Goal: Transaction & Acquisition: Subscribe to service/newsletter

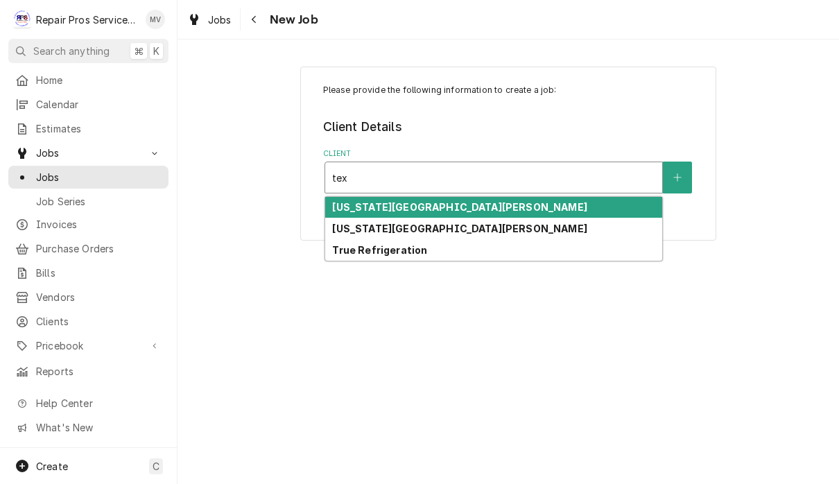
click at [488, 212] on strong "[US_STATE][GEOGRAPHIC_DATA][PERSON_NAME]" at bounding box center [459, 207] width 255 height 12
type input "tex"
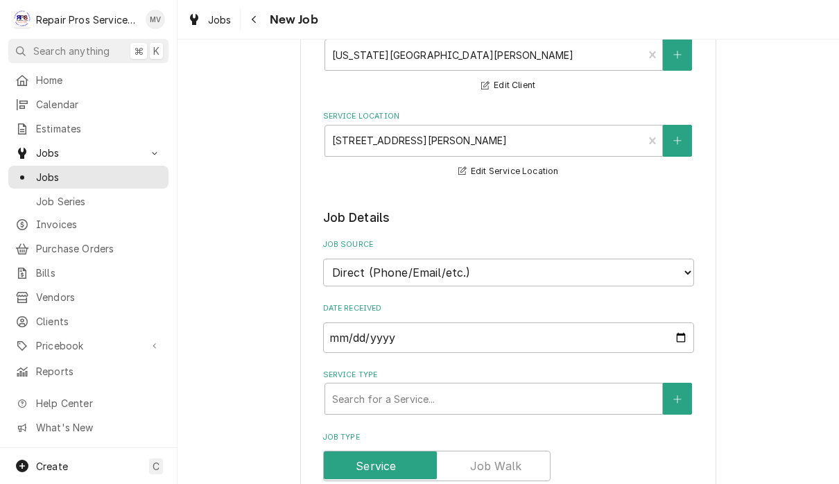
scroll to position [178, 0]
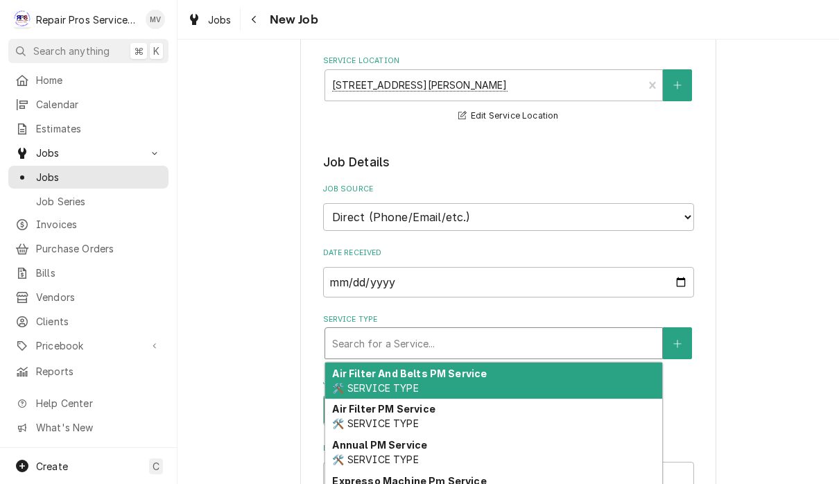
type textarea "x"
type input "d"
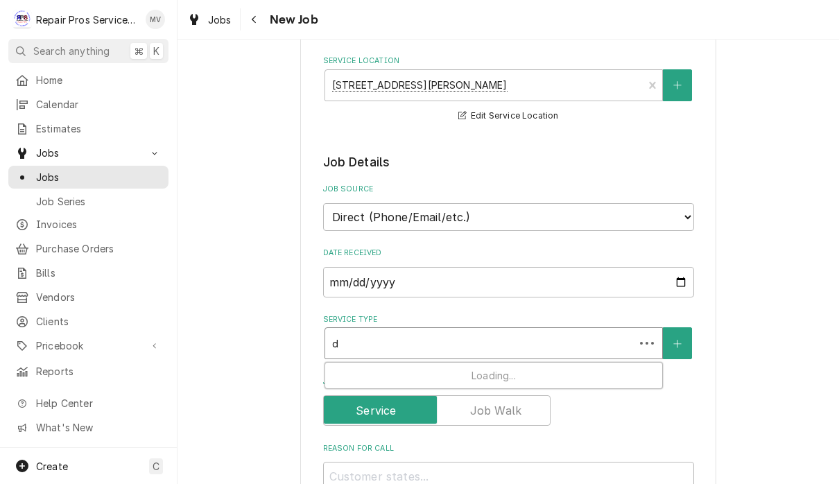
type textarea "x"
type input "di"
type textarea "x"
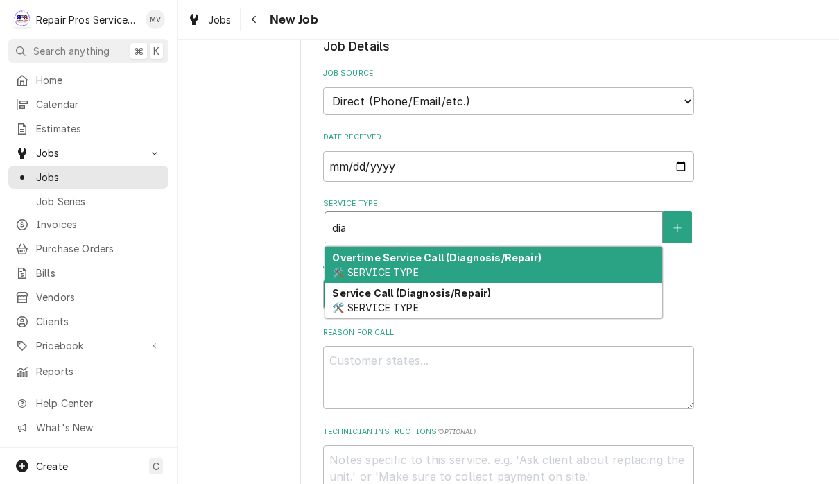
scroll to position [338, 0]
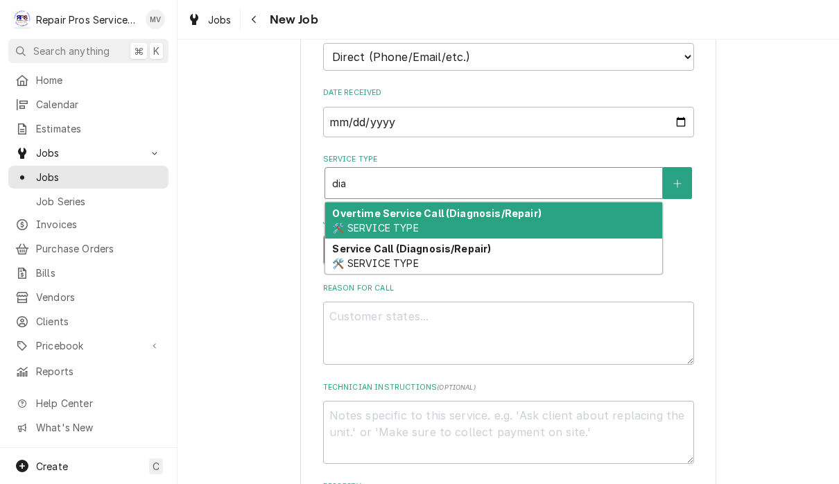
click at [567, 250] on div "Service Call (Diagnosis/Repair) 🛠️ SERVICE TYPE" at bounding box center [493, 257] width 337 height 36
type input "dia"
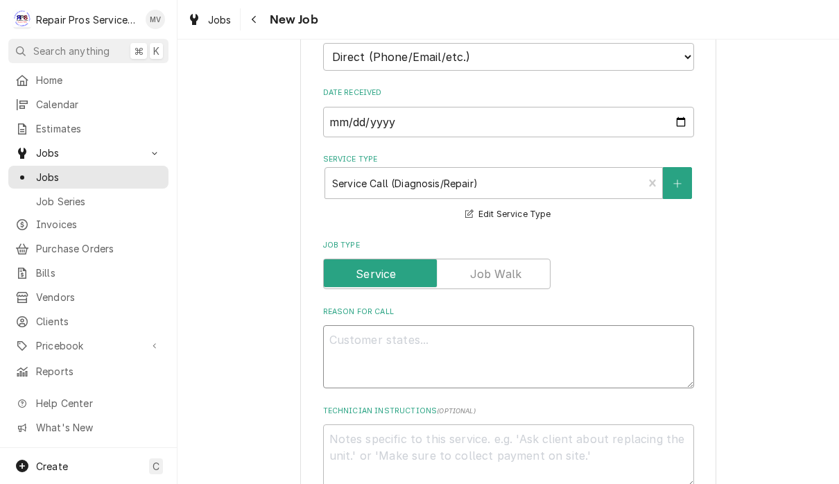
click at [460, 338] on textarea "Reason For Call" at bounding box center [508, 356] width 371 height 63
type textarea "x"
type textarea "T"
type textarea "x"
type textarea "Th"
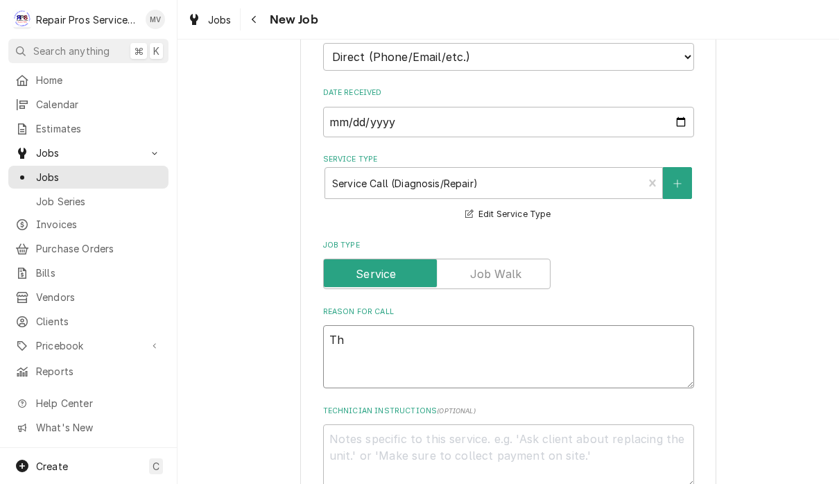
type textarea "x"
type textarea "The"
type textarea "x"
type textarea "The"
type textarea "x"
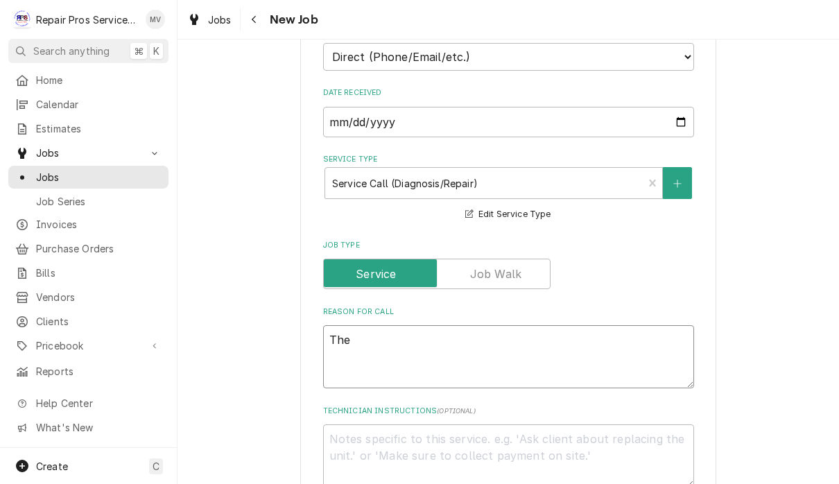
type textarea "The a"
type textarea "x"
type textarea "The au"
type textarea "x"
type textarea "The aut"
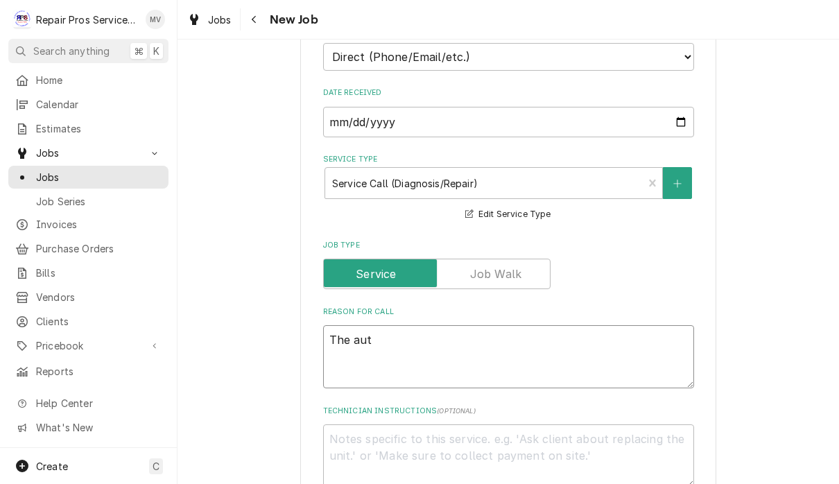
type textarea "x"
type textarea "The auto"
type textarea "x"
type textarea "The auto"
type textarea "x"
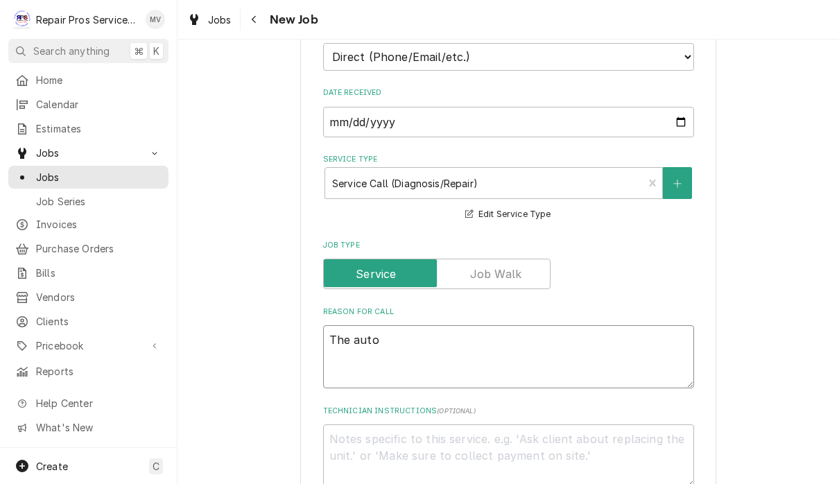
type textarea "The auto s"
type textarea "x"
type textarea "The auto sh"
type textarea "x"
type textarea "The auto sha"
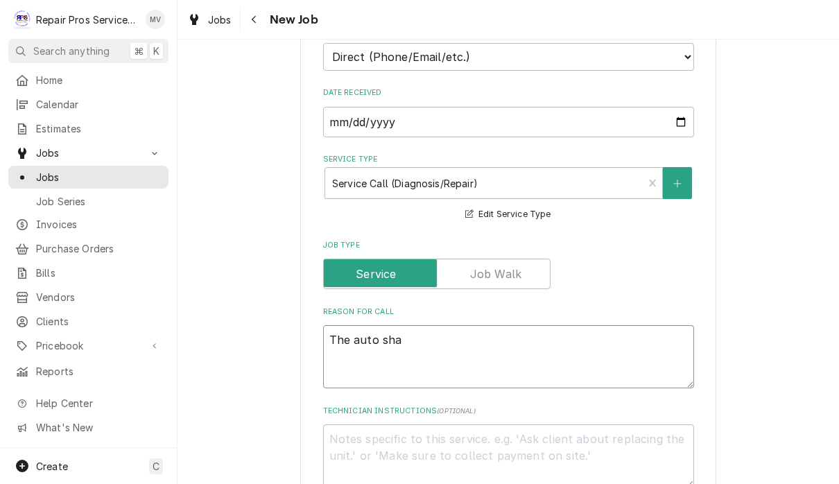
type textarea "x"
type textarea "The auto sham"
type textarea "x"
type textarea "The auto sham"
type textarea "x"
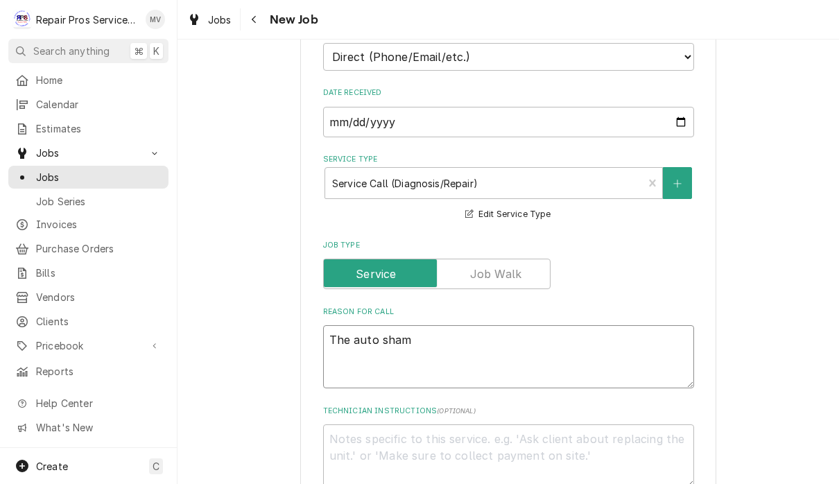
type textarea "The auto sham i"
type textarea "x"
type textarea "The auto sham is"
type textarea "x"
type textarea "The auto sham is s"
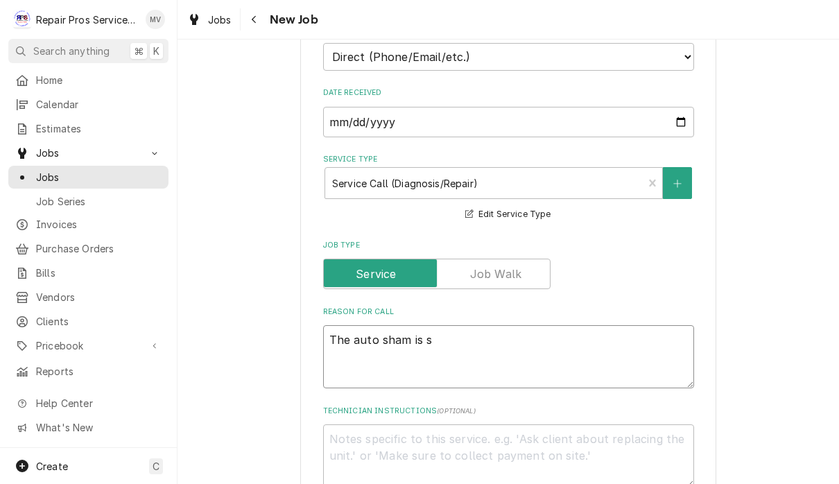
type textarea "x"
type textarea "The auto sham is sn"
type textarea "x"
type textarea "The auto sham is sno"
type textarea "x"
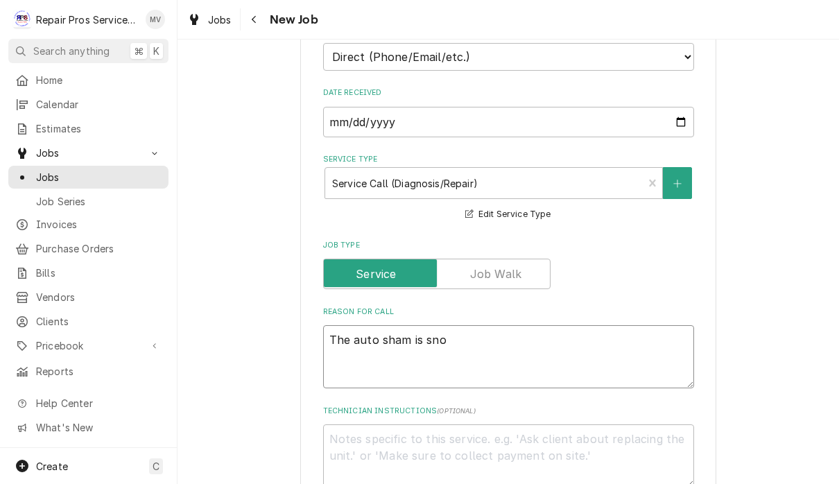
type textarea "The auto sham is snot"
type textarea "x"
type textarea "The auto sham is sno"
type textarea "x"
type textarea "The auto sham is sn"
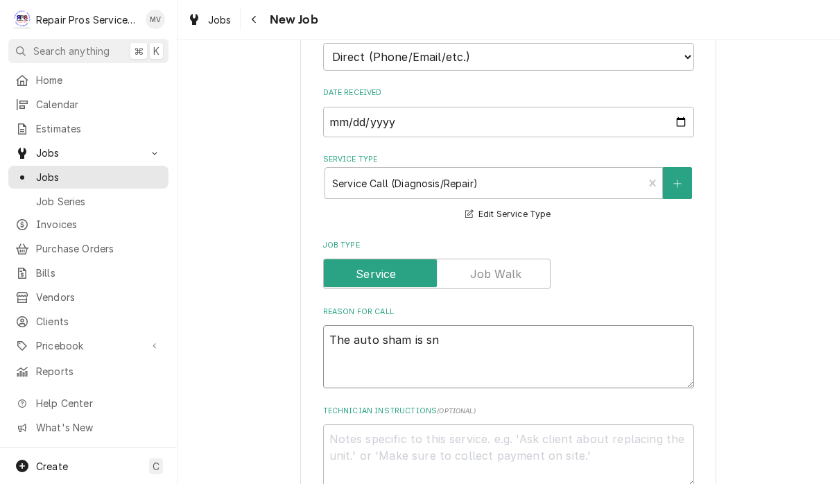
type textarea "x"
type textarea "The auto sham is s"
type textarea "x"
type textarea "The auto sham is"
type textarea "x"
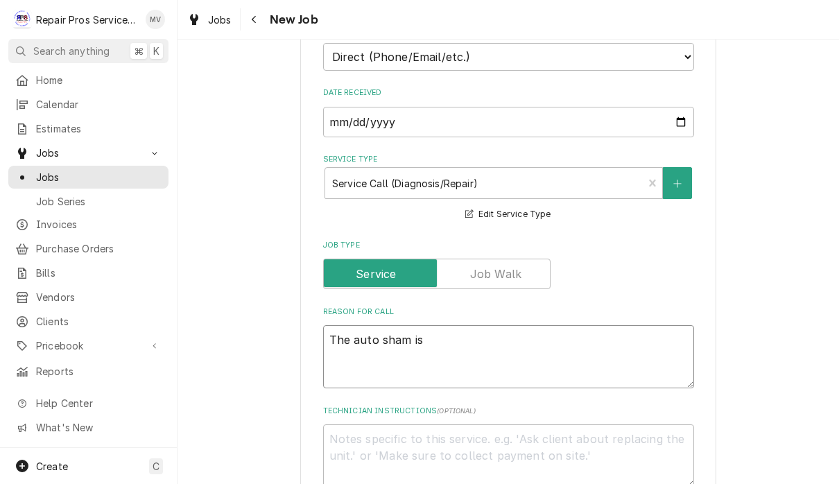
type textarea "The auto sham is"
type textarea "x"
type textarea "The auto sham i"
type textarea "x"
type textarea "The auto sham"
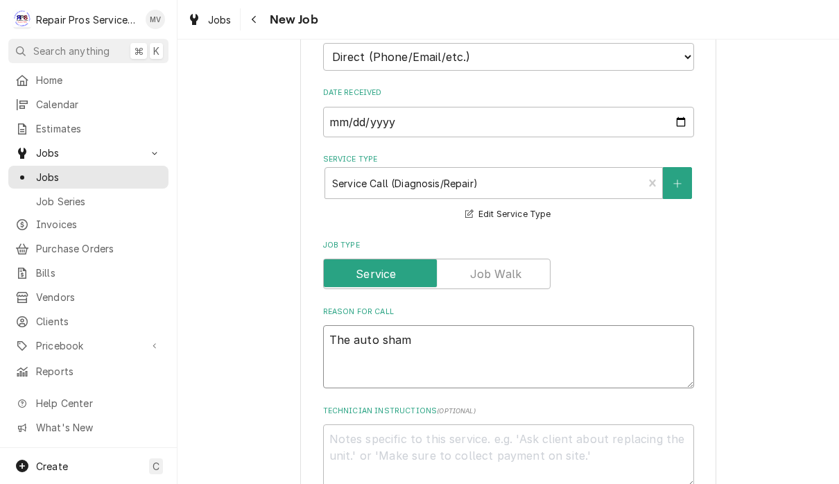
type textarea "x"
type textarea "The auto sham"
type textarea "x"
type textarea "The auto sha"
type textarea "x"
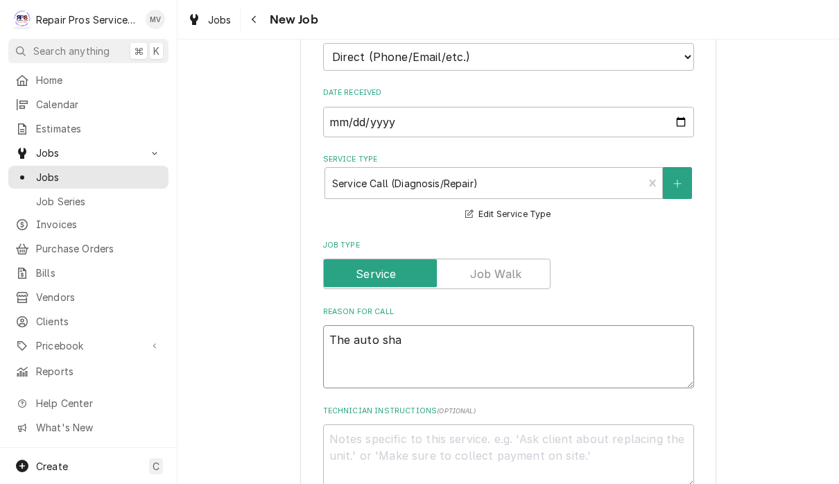
type textarea "The auto shaa"
type textarea "x"
type textarea "The auto shaam"
type textarea "x"
type textarea "The auto Shazam"
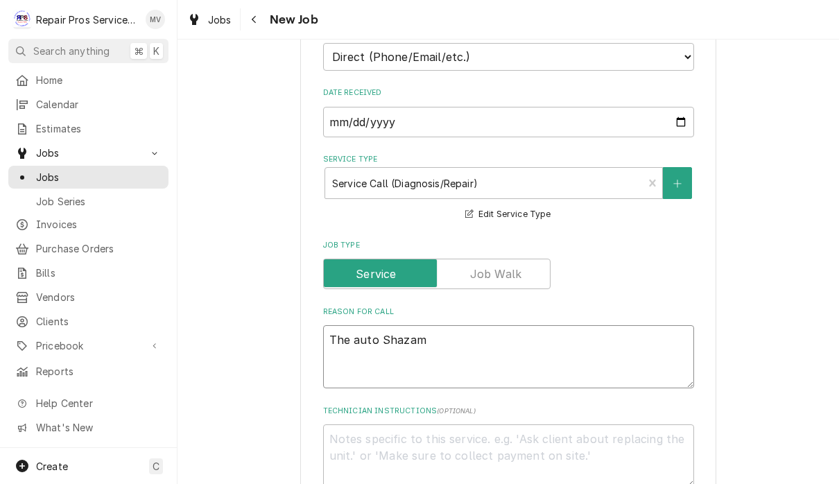
type textarea "x"
type textarea "The auto Shazam"
type textarea "x"
type textarea "The auto Shazam i"
type textarea "x"
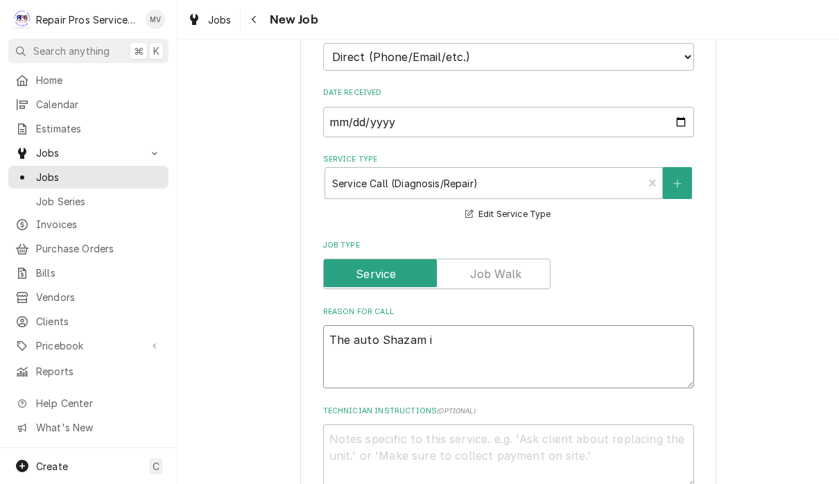
type textarea "The auto Shazam is"
type textarea "x"
type textarea "The auto Shazam i"
type textarea "x"
type textarea "The auto Shazam"
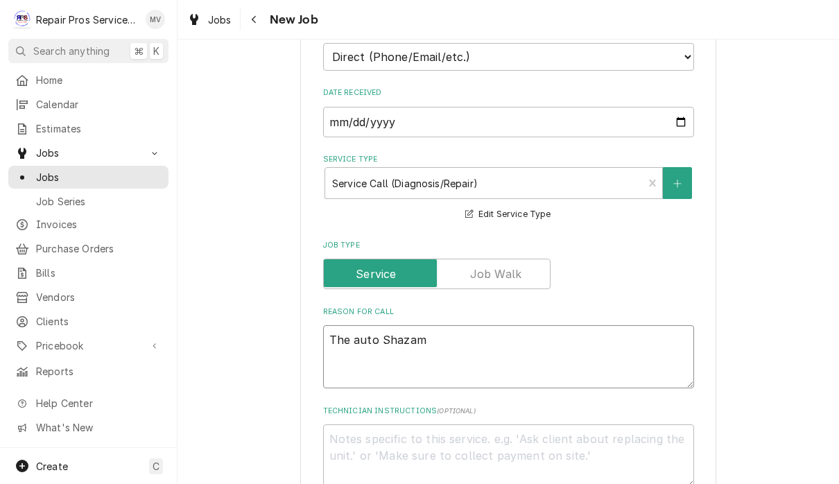
type textarea "x"
type textarea "The auto Shazam"
type textarea "x"
type textarea "The auto Shaza"
type textarea "x"
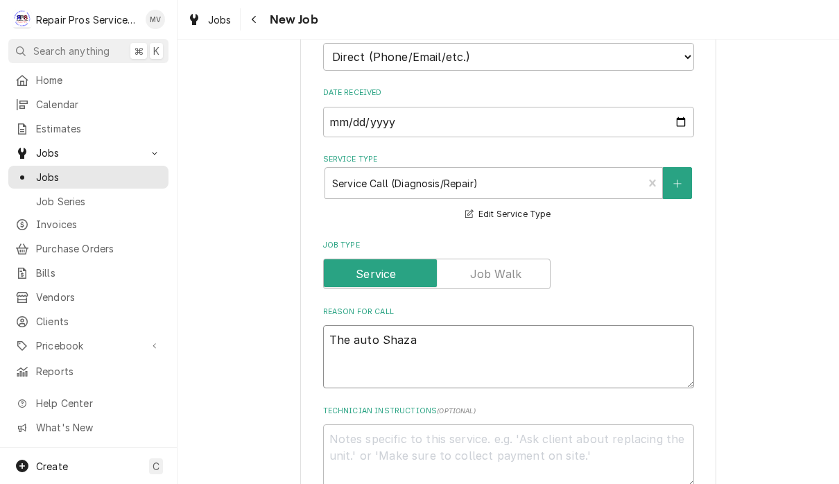
type textarea "The auto Shaz"
type textarea "x"
type textarea "The auto Sha"
type textarea "x"
type textarea "The auto Sh"
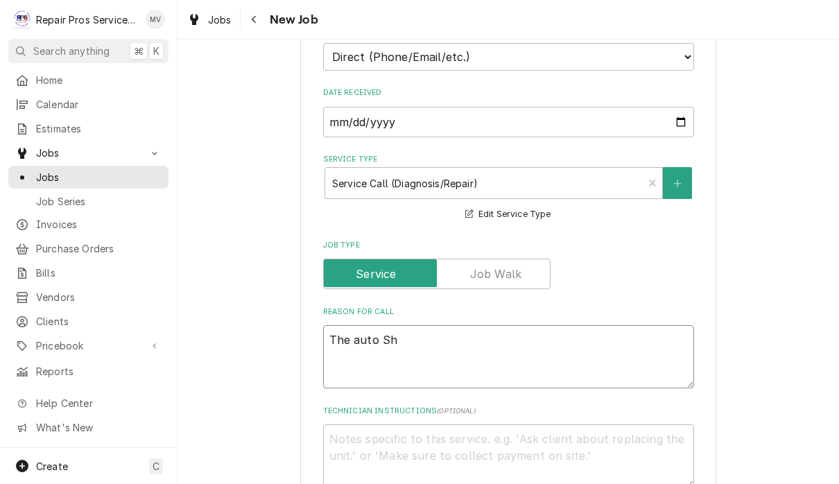
type textarea "x"
type textarea "The auto S"
type textarea "x"
type textarea "The auto"
type textarea "x"
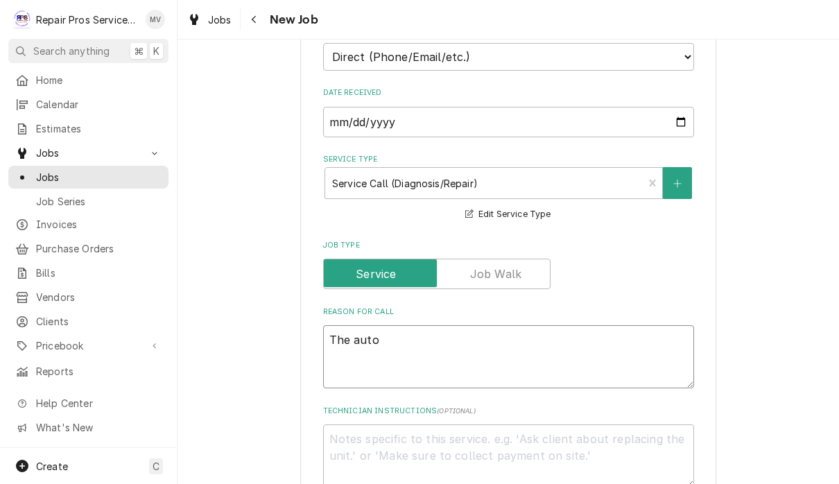
type textarea "The auto s"
type textarea "x"
type textarea "The auto sh"
type textarea "x"
type textarea "The auto sha"
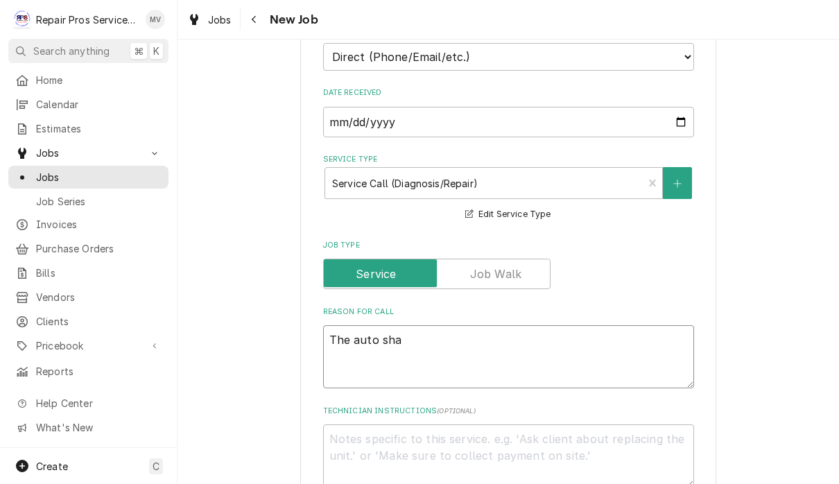
type textarea "x"
type textarea "The auto shaa"
type textarea "x"
type textarea "The auto shaam"
click at [386, 329] on textarea "The auto shaam" at bounding box center [508, 356] width 371 height 63
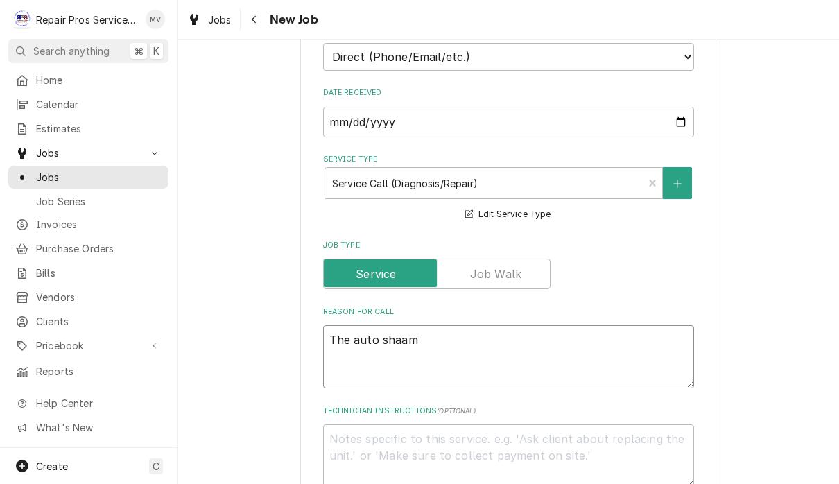
type textarea "x"
type textarea "The autoshaam"
type textarea "x"
type textarea "The autshaam"
type textarea "x"
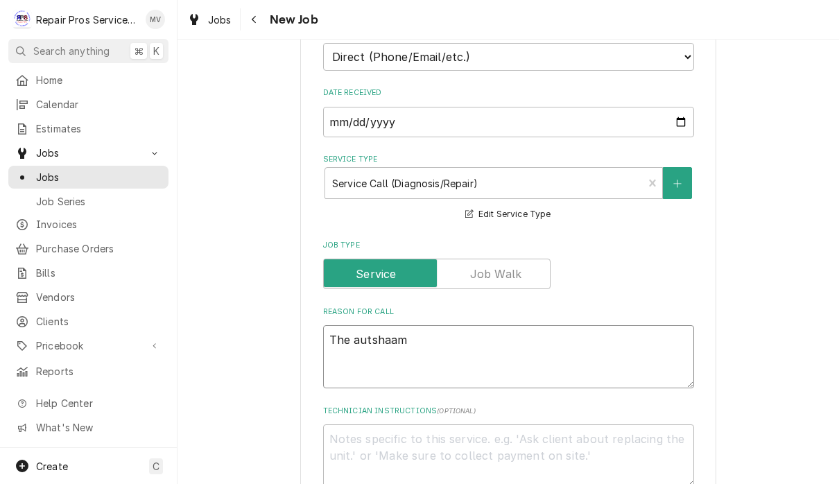
type textarea "The aushaam"
type textarea "x"
type textarea "The ashaam"
type textarea "x"
type textarea "The alshaam"
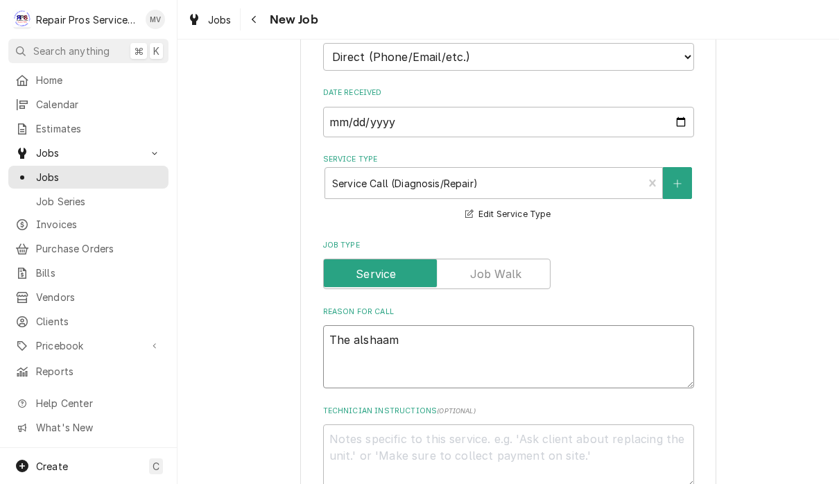
type textarea "x"
type textarea "The altshaam"
type textarea "x"
type textarea "The altoshaam"
type textarea "x"
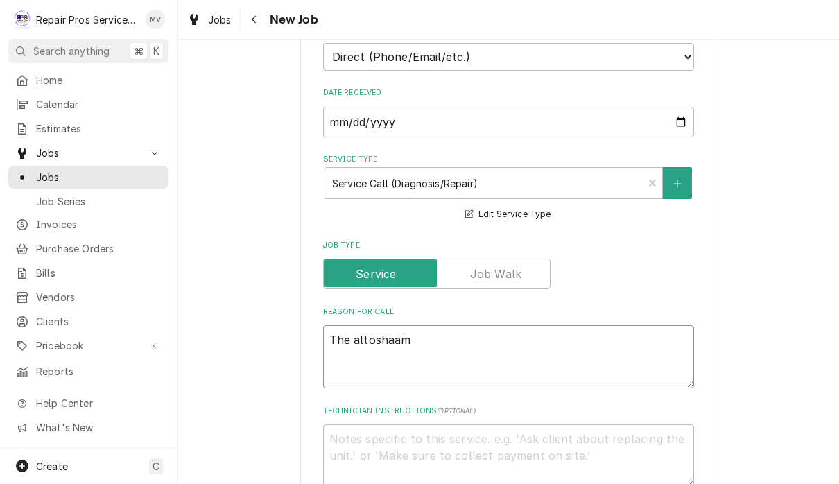
type textarea "The alto-shaam"
click at [463, 336] on textarea "The alto-shaam" at bounding box center [508, 356] width 371 height 63
type textarea "x"
type textarea "The alto-shaam"
type textarea "x"
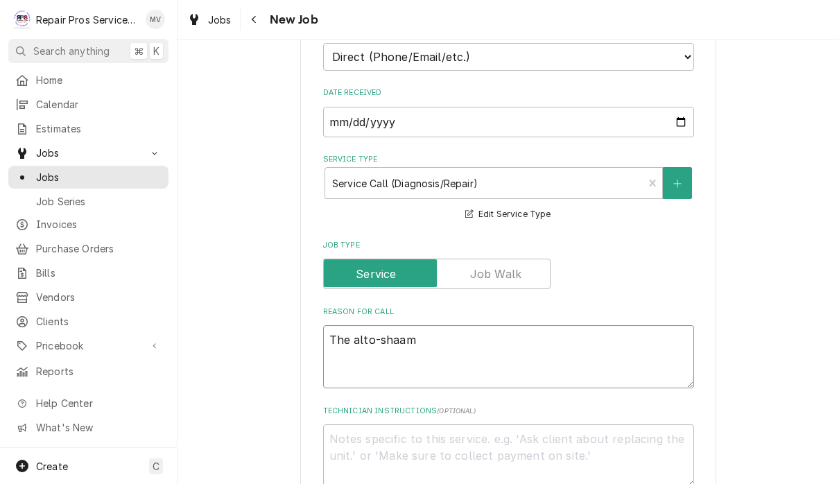
type textarea "The alto-shaam s"
type textarea "x"
type textarea "The alto-shaam"
type textarea "x"
type textarea "The alto-shaam i"
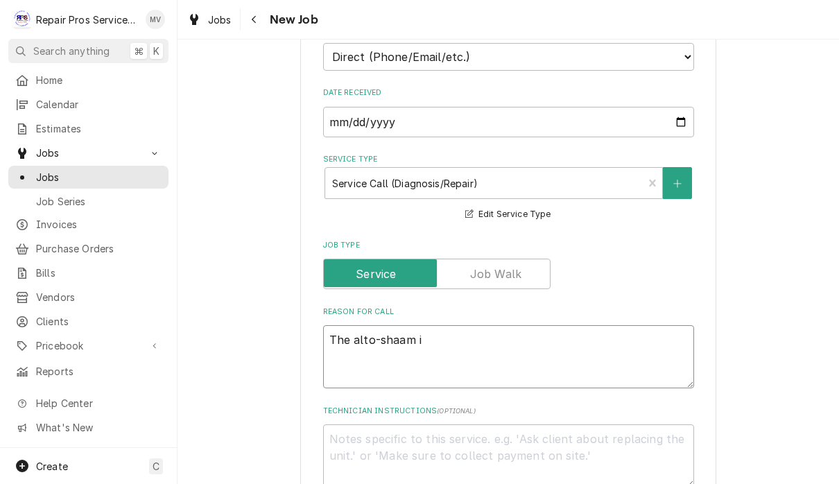
type textarea "x"
type textarea "The alto-shaam is"
type textarea "x"
type textarea "The alto-shaam is"
type textarea "x"
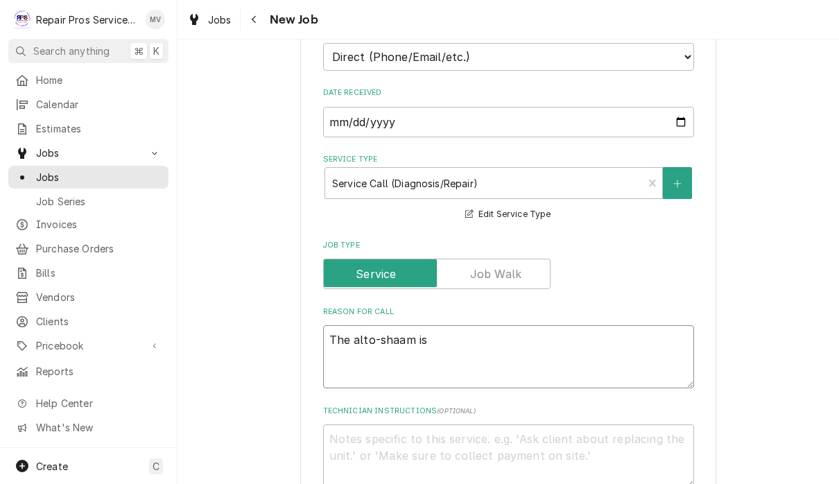
type textarea "The alto-shaam is n"
type textarea "x"
type textarea "The alto-shaam is no"
type textarea "x"
type textarea "The alto-shaam is not"
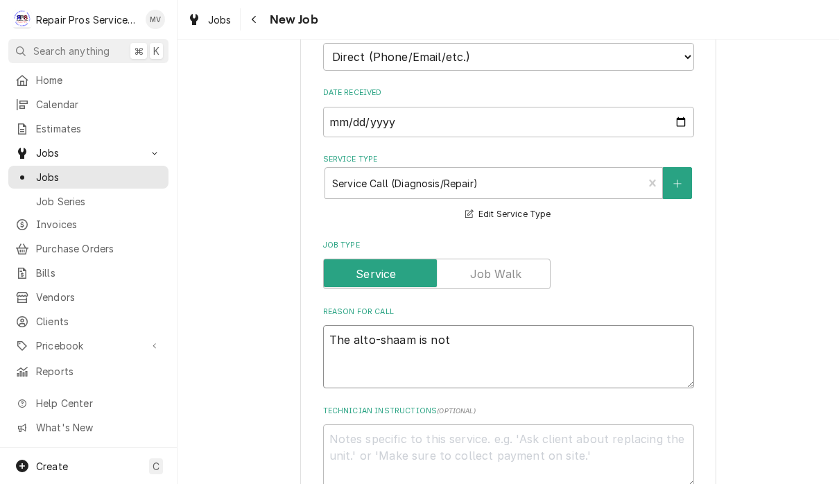
type textarea "x"
type textarea "The alto-shaam is not"
type textarea "x"
type textarea "The alto-shaam is not w"
type textarea "x"
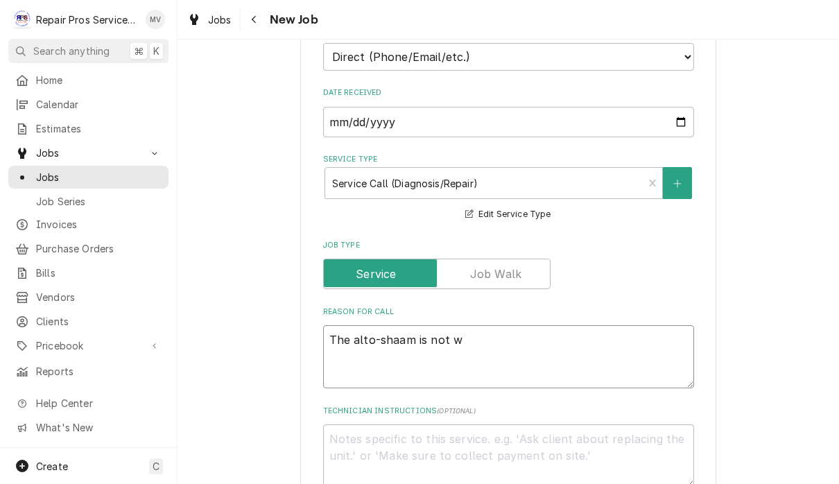
type textarea "The alto-shaam is not wo"
type textarea "x"
type textarea "The alto-shaam is not wor"
type textarea "x"
type textarea "The alto-shaam is not work"
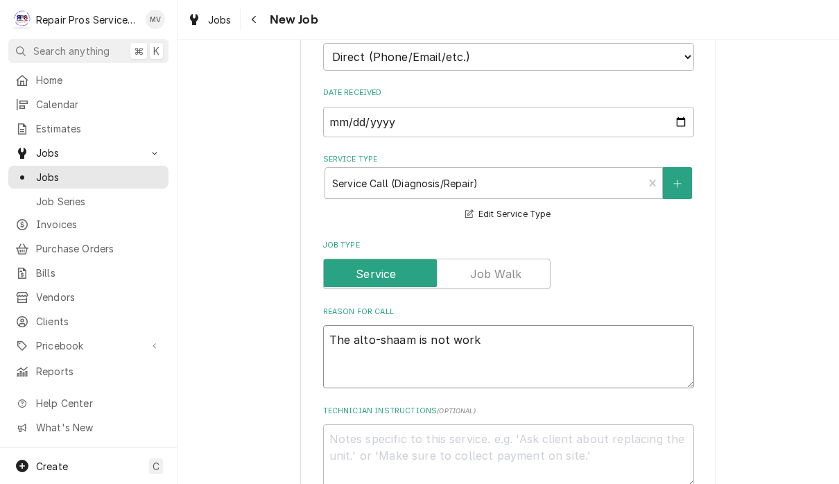
type textarea "x"
type textarea "The alto-shaam is not worki"
type textarea "x"
type textarea "The alto-shaam is not workin"
type textarea "x"
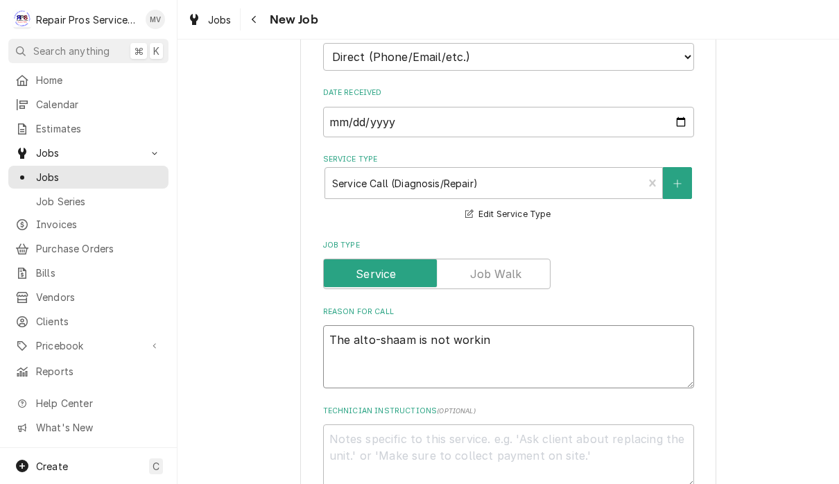
type textarea "The alto-shaam is not working"
type textarea "x"
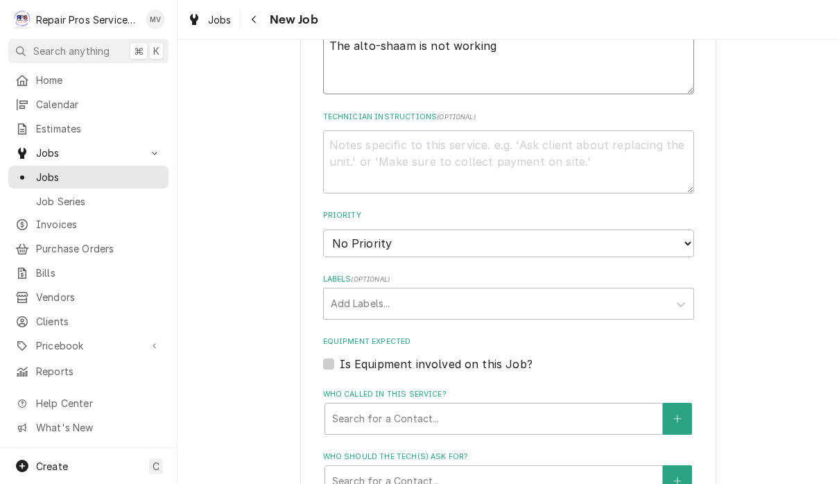
scroll to position [641, 0]
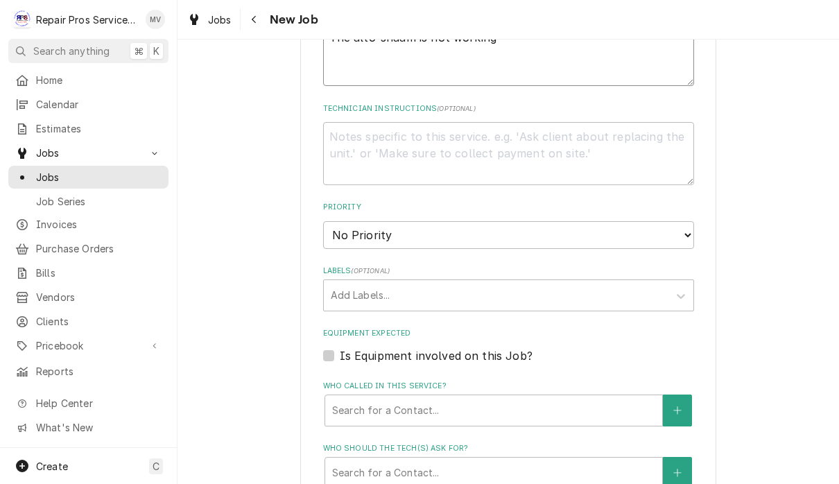
type textarea "The alto-shaam is not working"
click at [581, 225] on select "No Priority Urgent High Medium Low" at bounding box center [508, 235] width 371 height 28
select select "3"
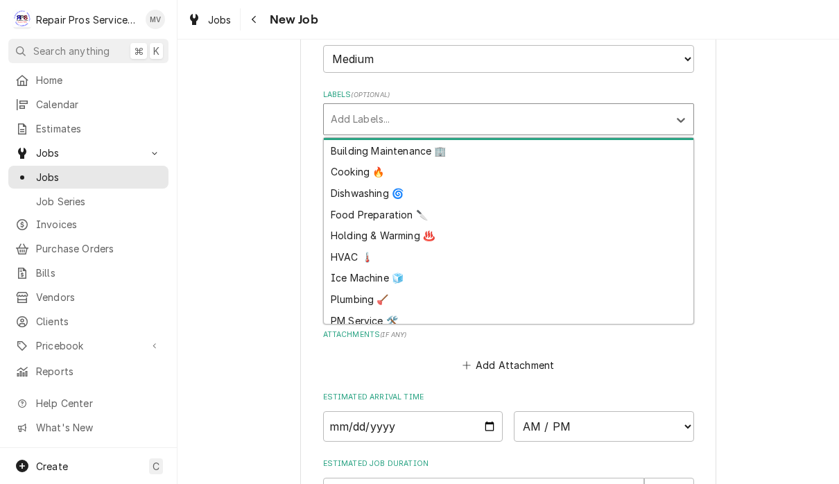
scroll to position [20, 0]
click at [410, 224] on div "Holding & Warming ♨️" at bounding box center [509, 235] width 370 height 22
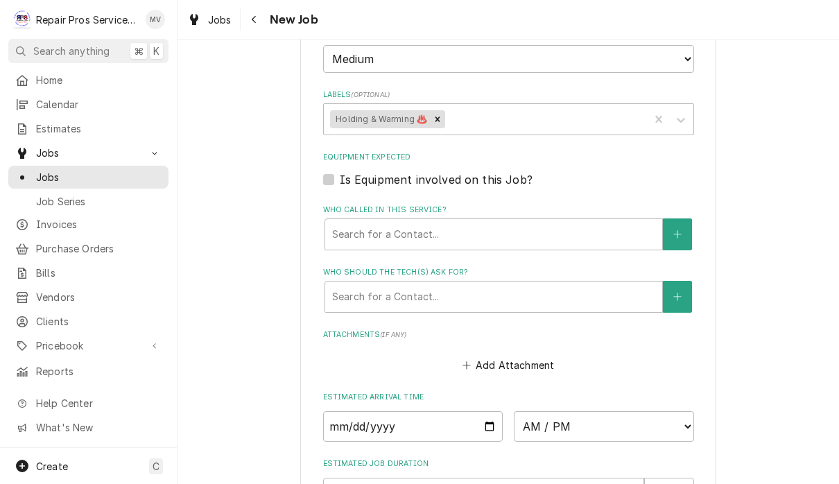
type textarea "x"
click at [438, 418] on input "Date" at bounding box center [413, 426] width 180 height 31
type input "2025-09-09"
type textarea "x"
type input "[DATE]"
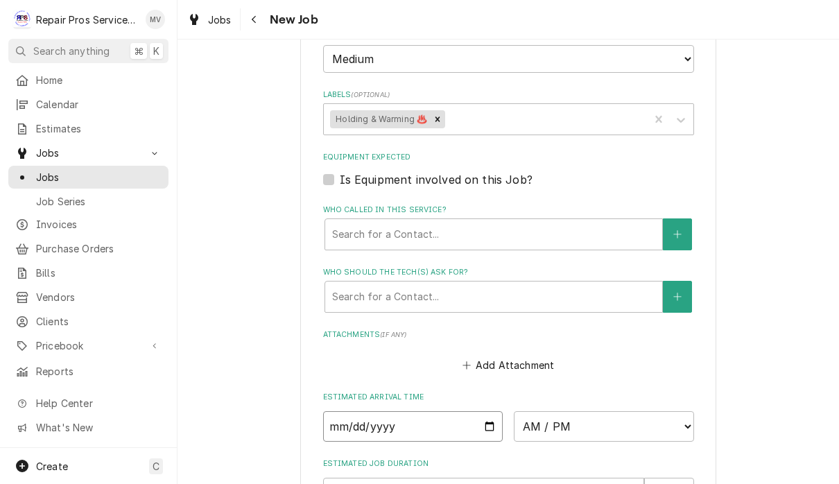
type textarea "x"
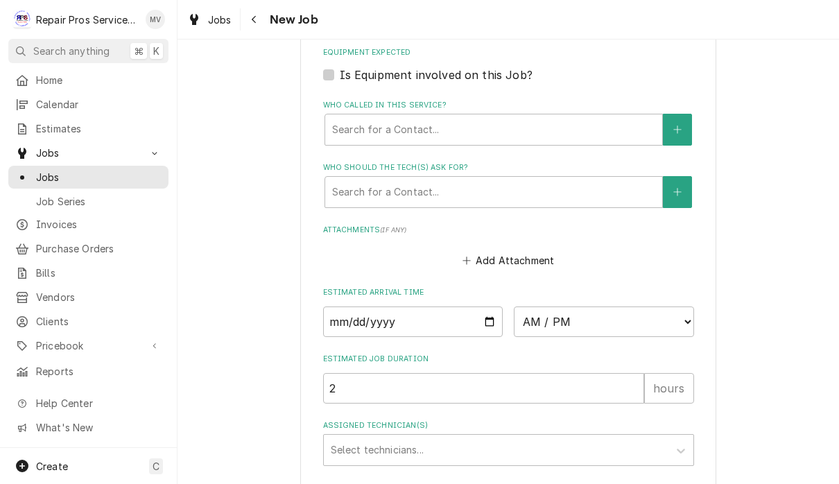
click at [527, 307] on select "AM / PM 6:00 AM 6:15 AM 6:30 AM 6:45 AM 7:00 AM 7:15 AM 7:30 AM 7:45 AM 8:00 AM…" at bounding box center [604, 322] width 180 height 31
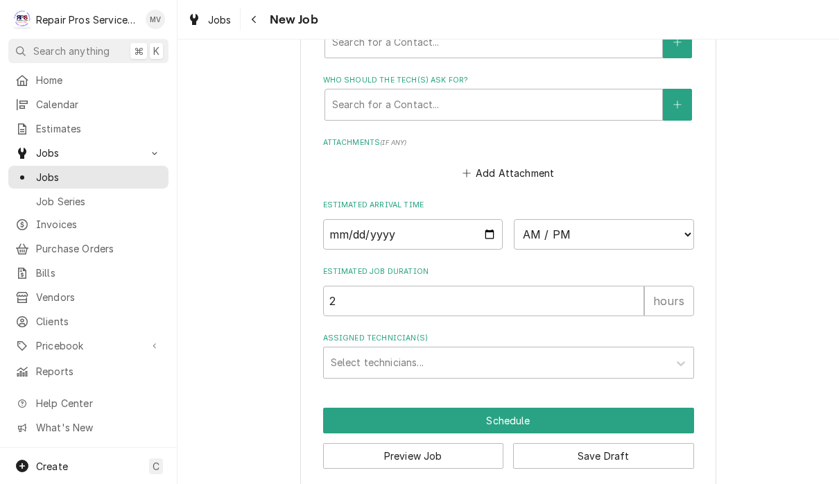
scroll to position [1008, 0]
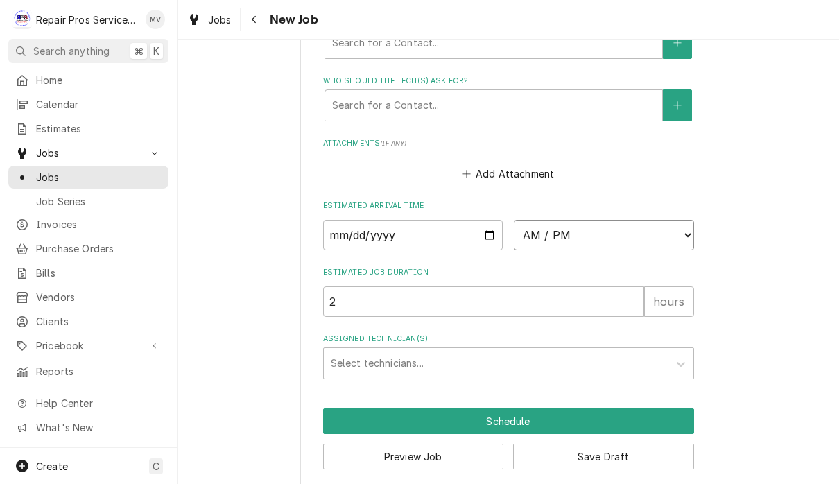
click at [532, 223] on select "AM / PM 6:00 AM 6:15 AM 6:30 AM 6:45 AM 7:00 AM 7:15 AM 7:30 AM 7:45 AM 8:00 AM…" at bounding box center [604, 235] width 180 height 31
select select "08:00:00"
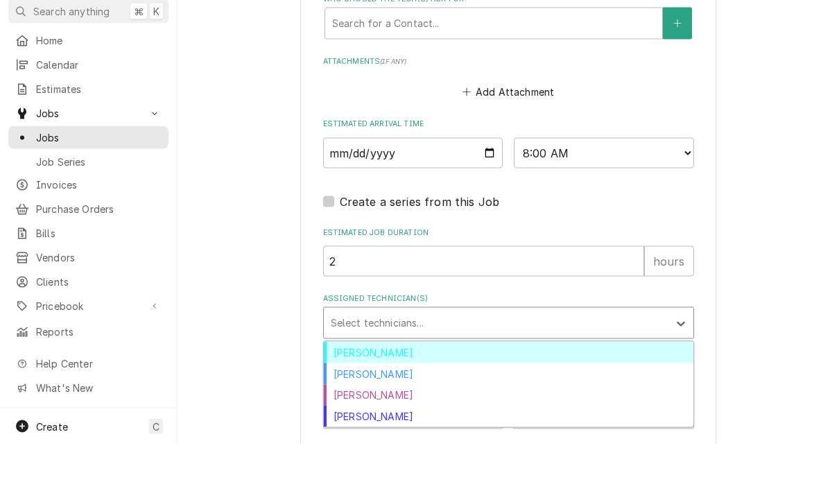
scroll to position [1050, 0]
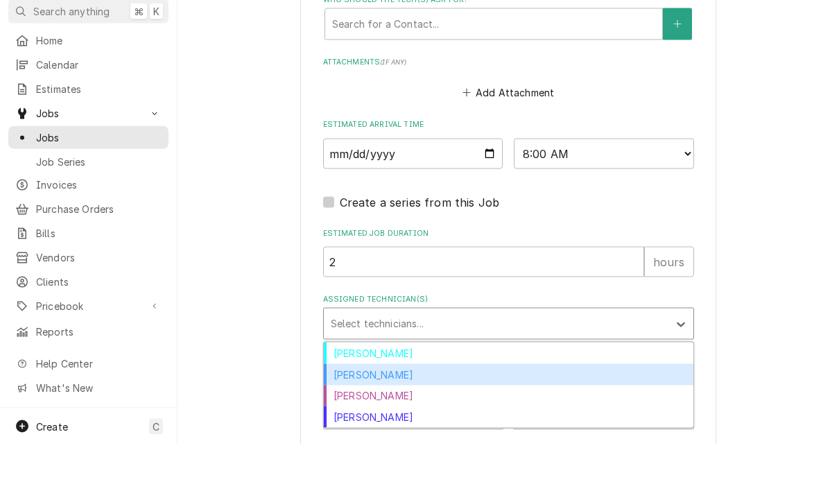
click at [388, 404] on div "[PERSON_NAME]" at bounding box center [509, 415] width 370 height 22
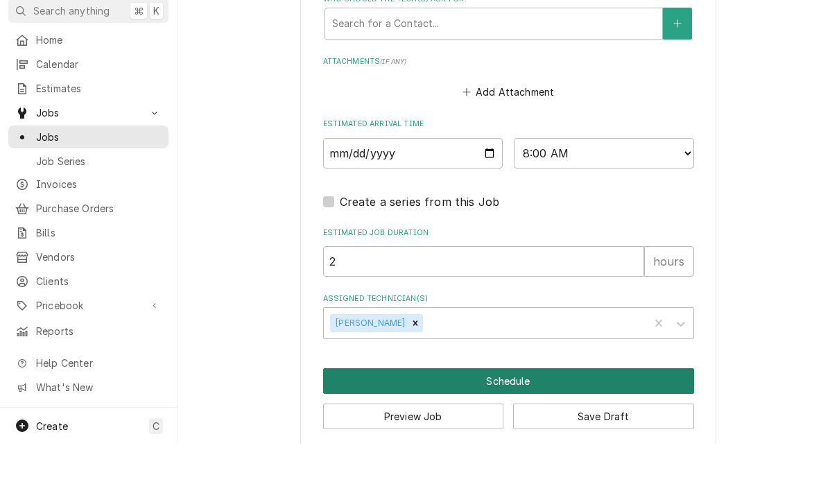
click at [563, 409] on button "Schedule" at bounding box center [508, 422] width 371 height 26
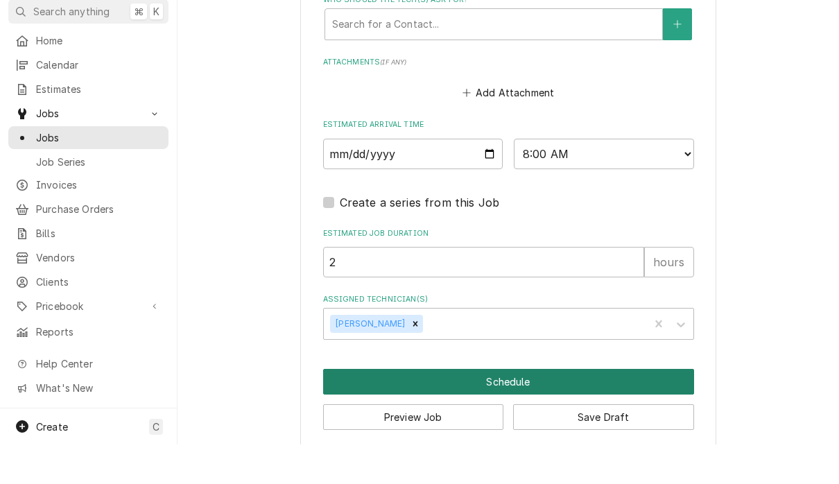
scroll to position [1036, 0]
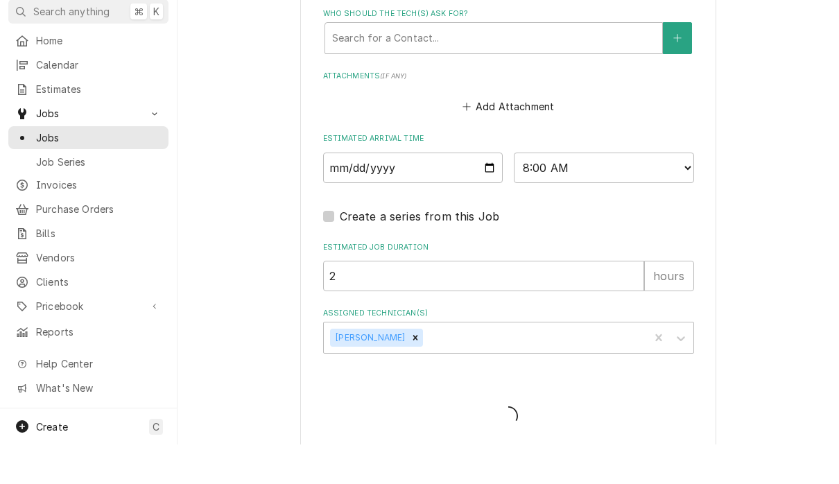
type textarea "x"
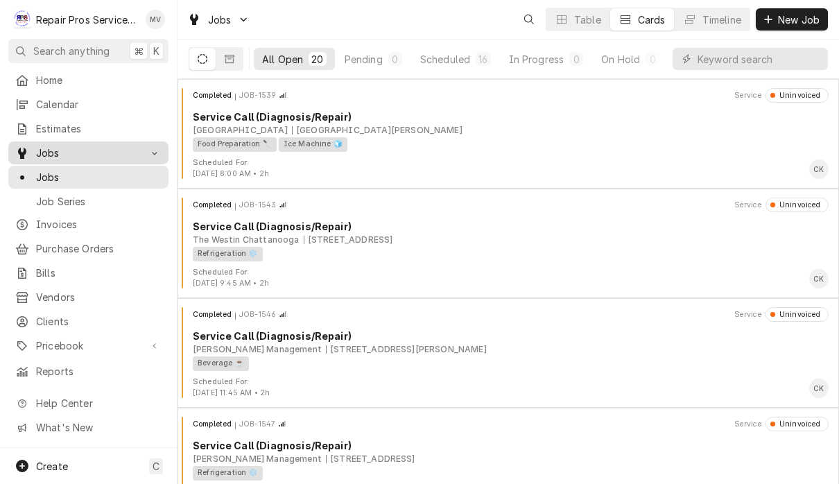
click at [19, 151] on icon "Dynamic Content Wrapper" at bounding box center [22, 153] width 8 height 11
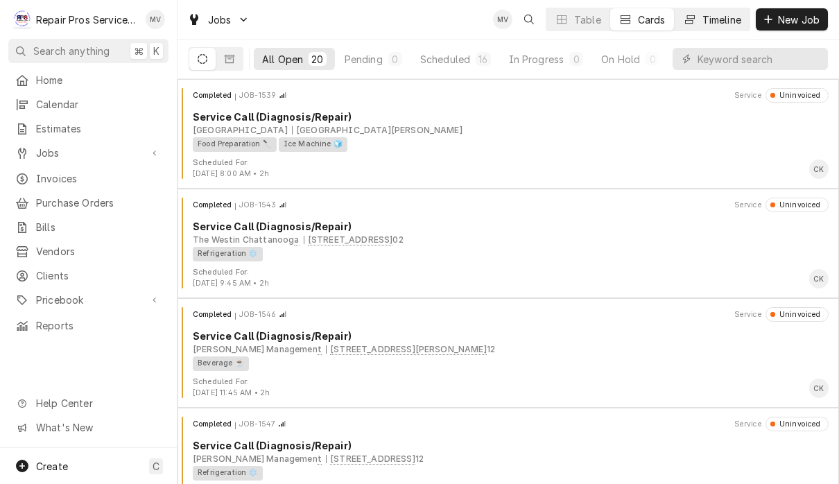
click at [721, 24] on div "Timeline" at bounding box center [722, 19] width 39 height 15
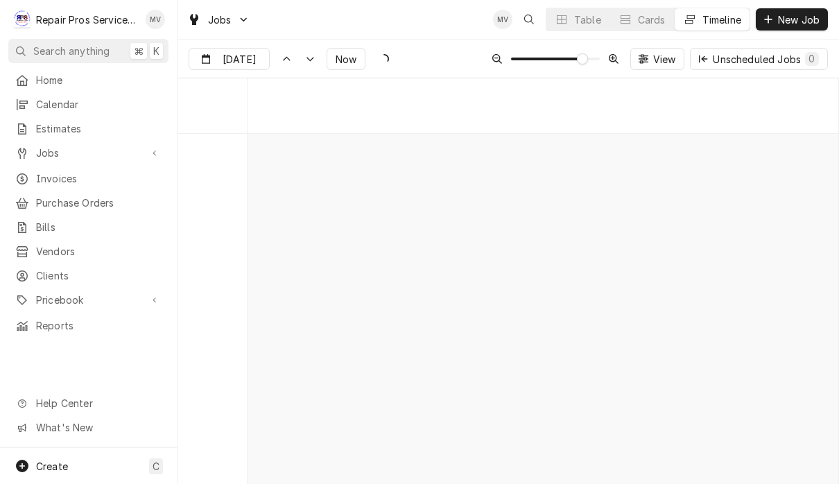
scroll to position [7515, 0]
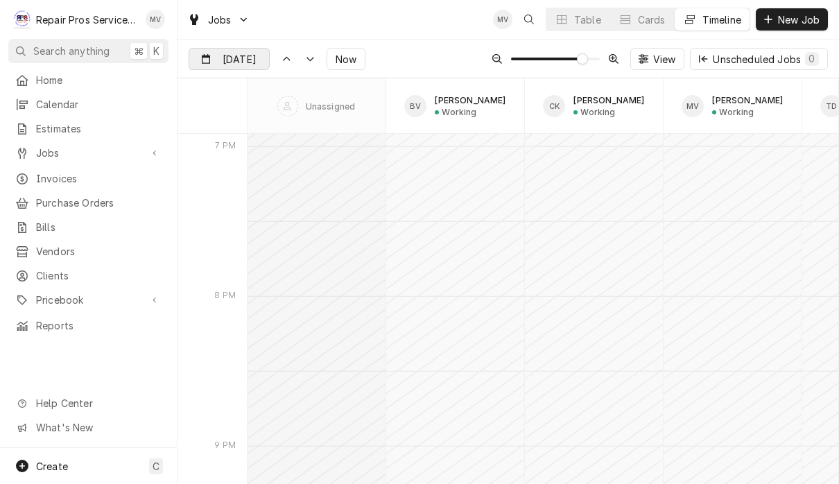
click at [234, 60] on input "Sep 9" at bounding box center [219, 62] width 60 height 27
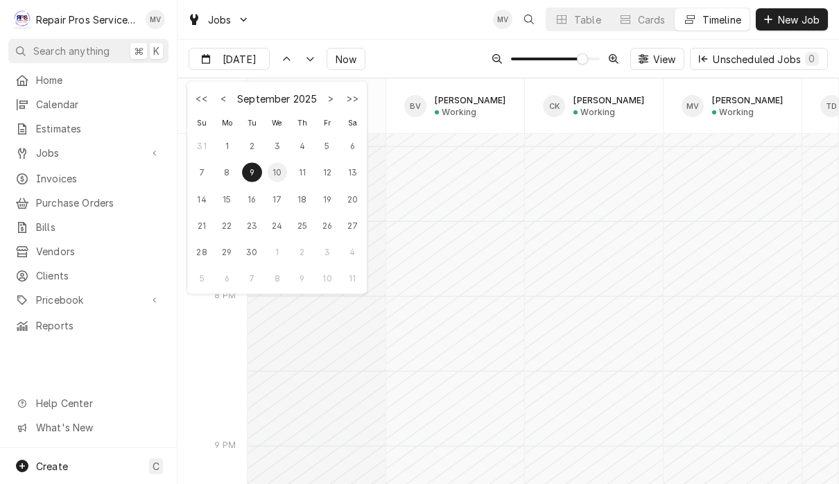
click at [278, 175] on div "10" at bounding box center [277, 171] width 19 height 19
type input "Sep 10"
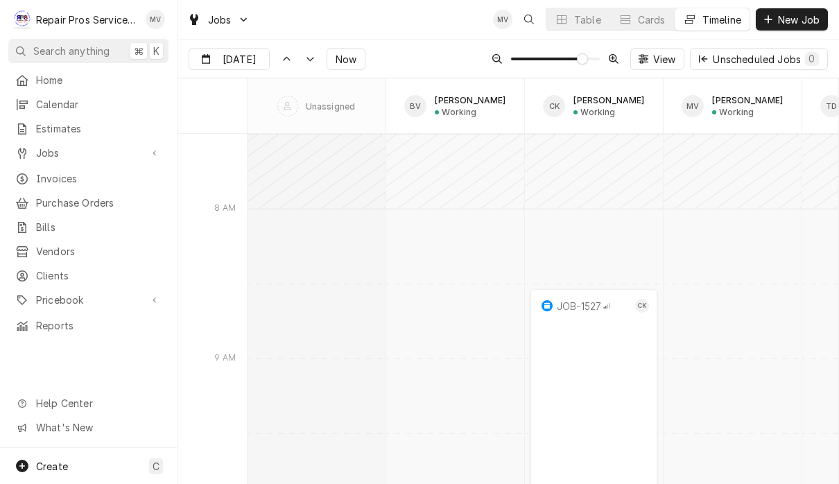
scroll to position [9426, 0]
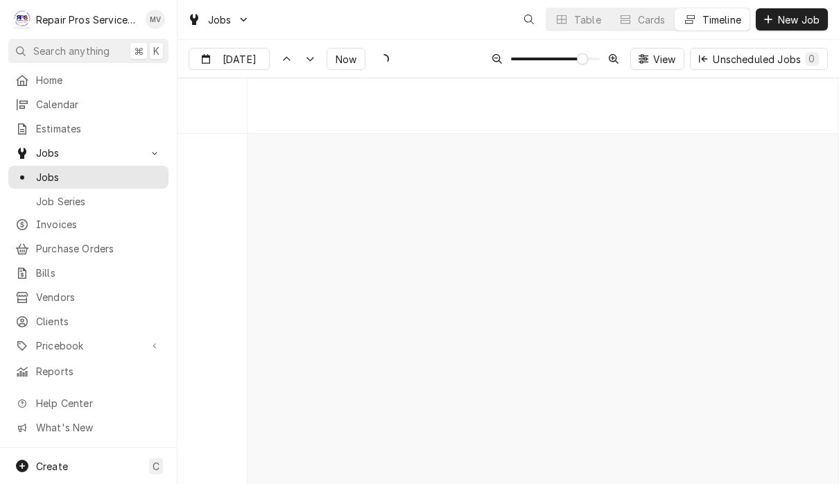
scroll to position [7516, 0]
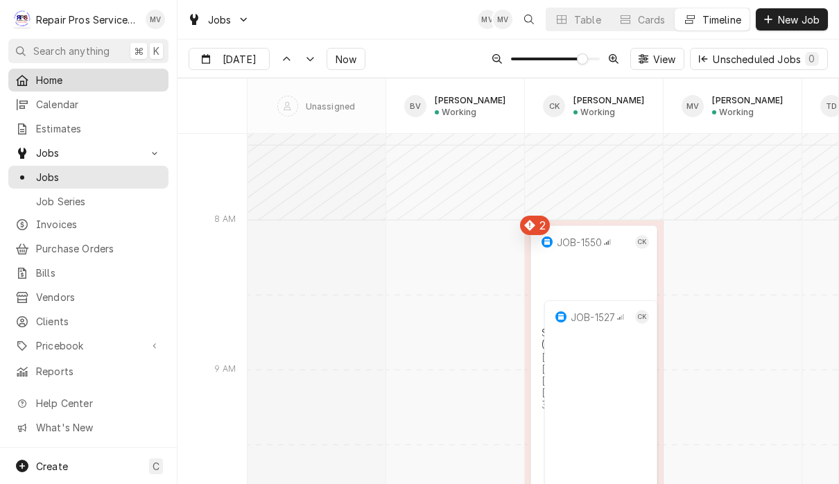
click at [57, 77] on span "Home" at bounding box center [99, 80] width 126 height 15
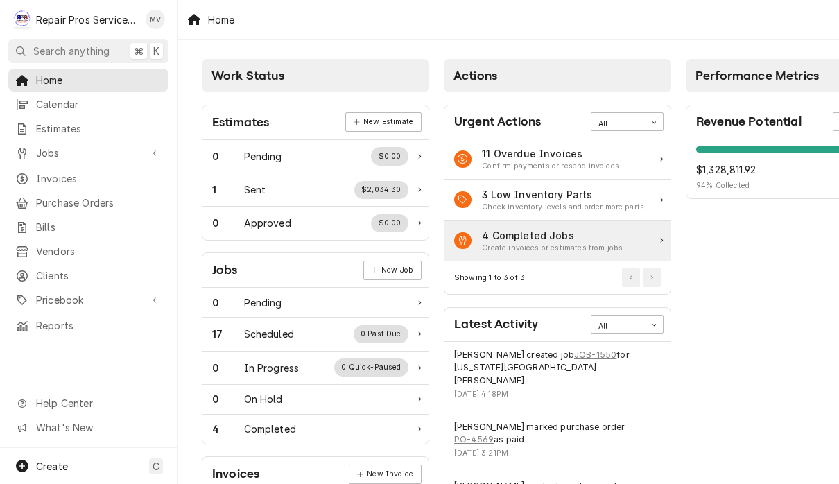
click at [603, 234] on div "4 Completed Jobs" at bounding box center [552, 235] width 141 height 15
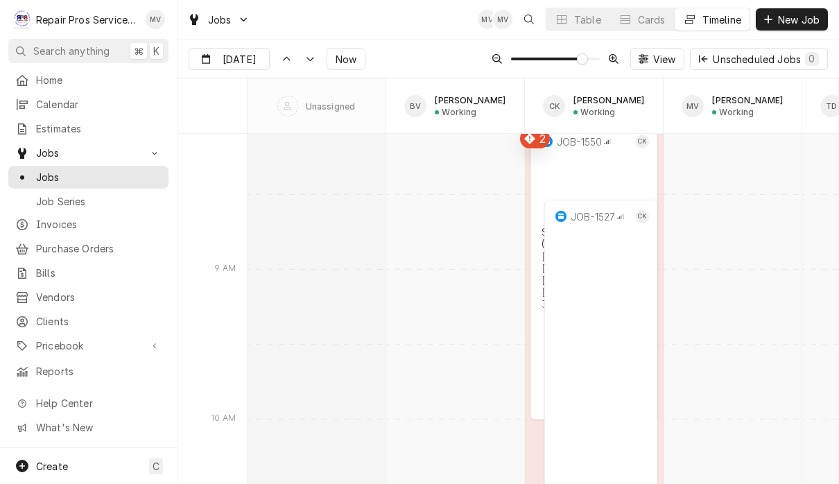
scroll to position [7616, 0]
click at [646, 16] on div "Cards" at bounding box center [652, 19] width 28 height 15
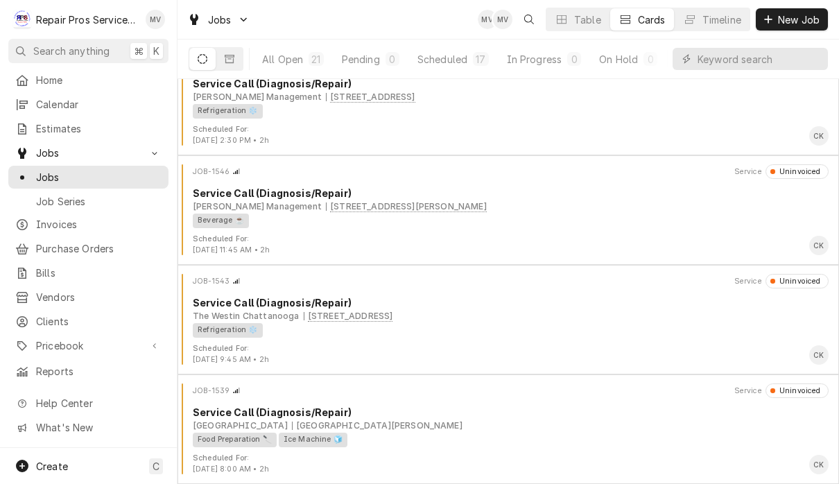
scroll to position [33, 0]
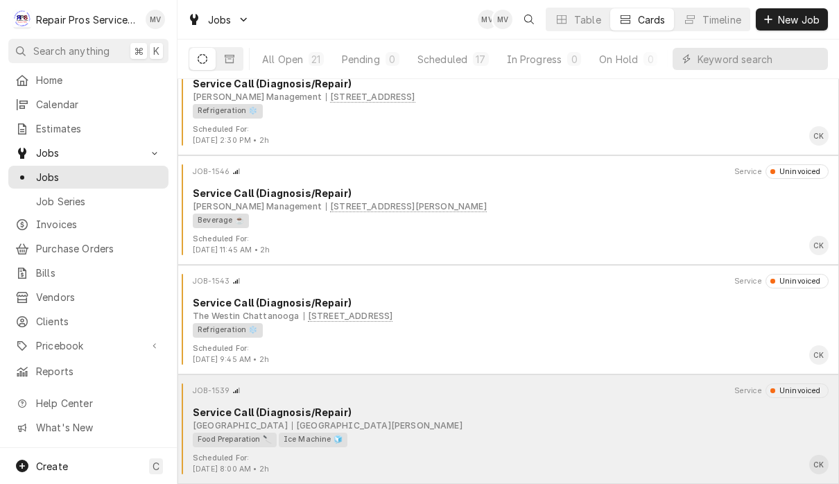
click at [661, 415] on div "Service Call (Diagnosis/Repair)" at bounding box center [511, 412] width 636 height 15
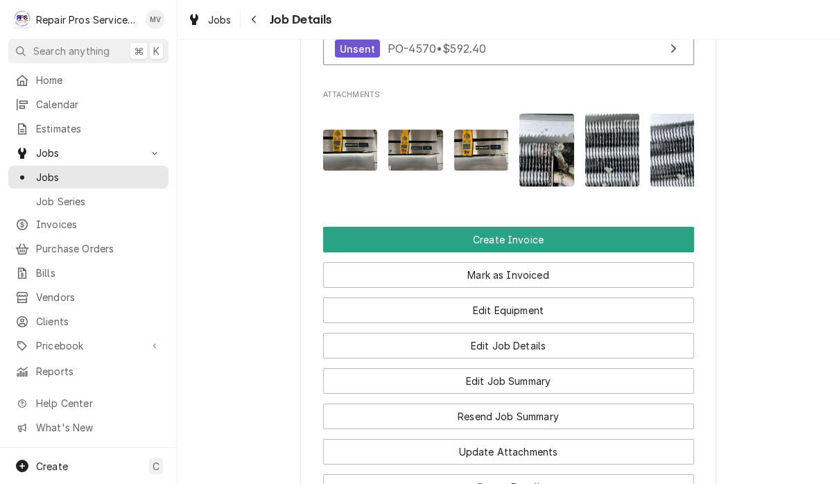
scroll to position [1020, 0]
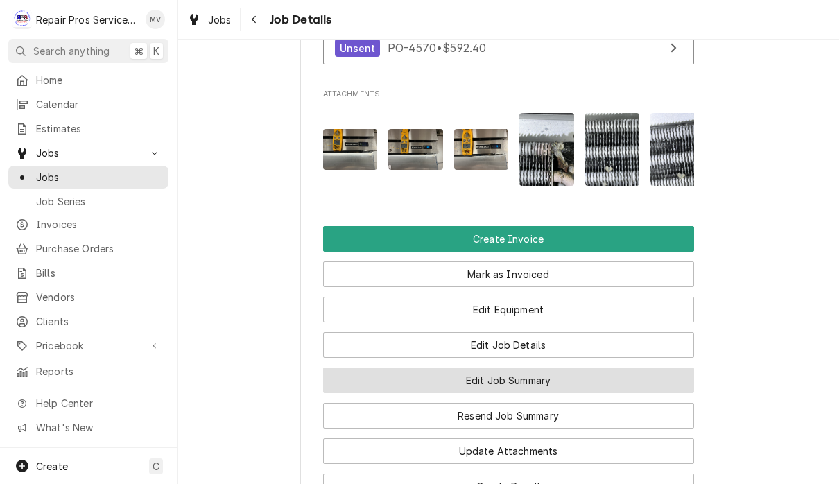
click at [651, 368] on button "Edit Job Summary" at bounding box center [508, 381] width 371 height 26
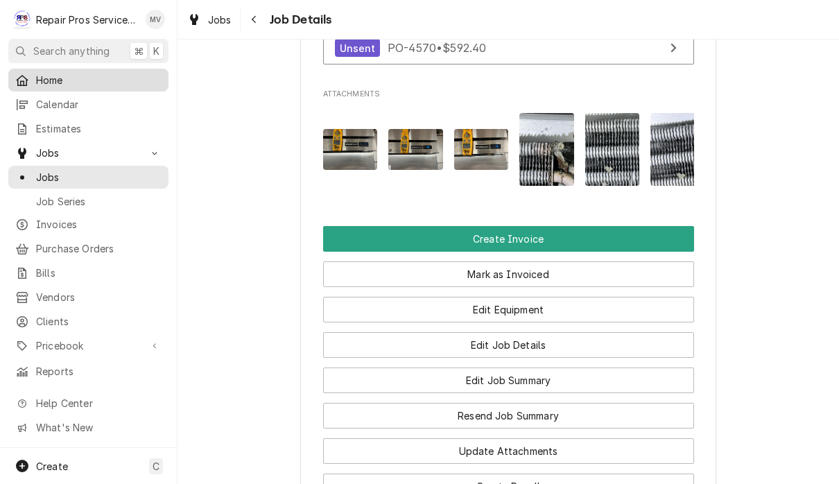
click at [40, 83] on span "Home" at bounding box center [99, 80] width 126 height 15
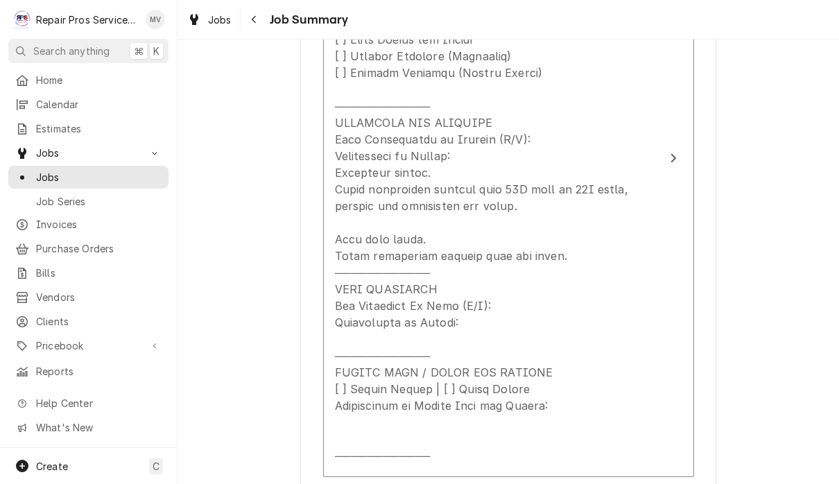
scroll to position [553, 0]
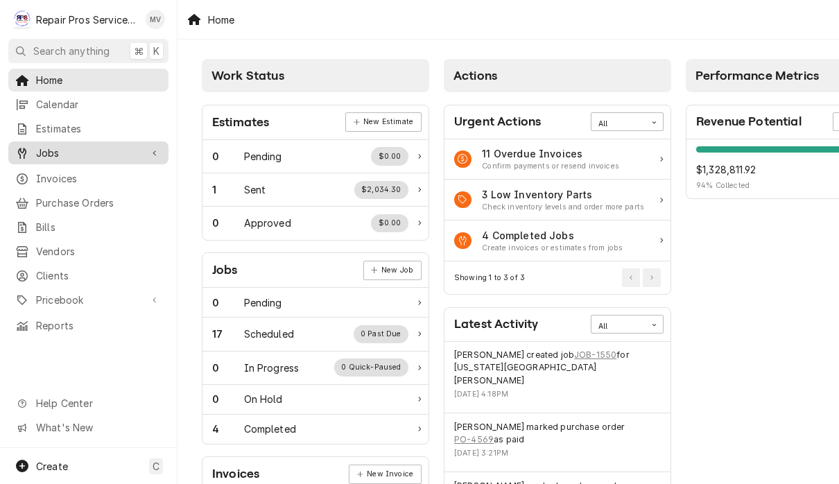
click at [95, 152] on span "Jobs" at bounding box center [88, 153] width 105 height 15
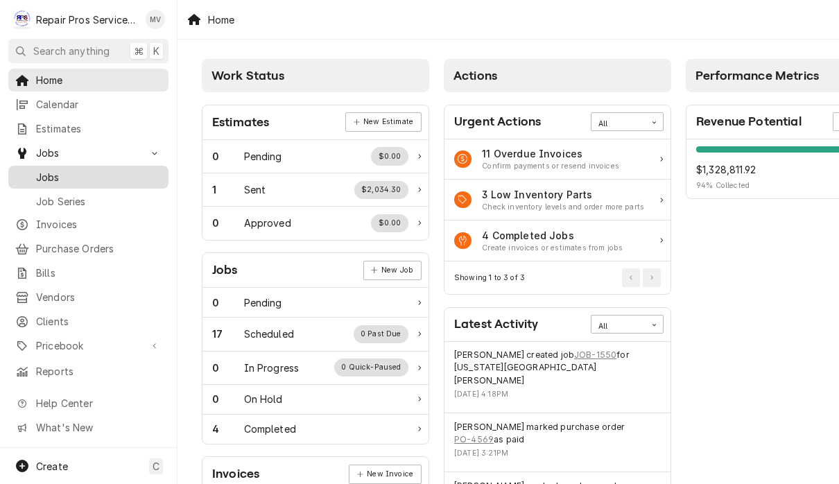
click at [87, 170] on span "Jobs" at bounding box center [99, 177] width 126 height 15
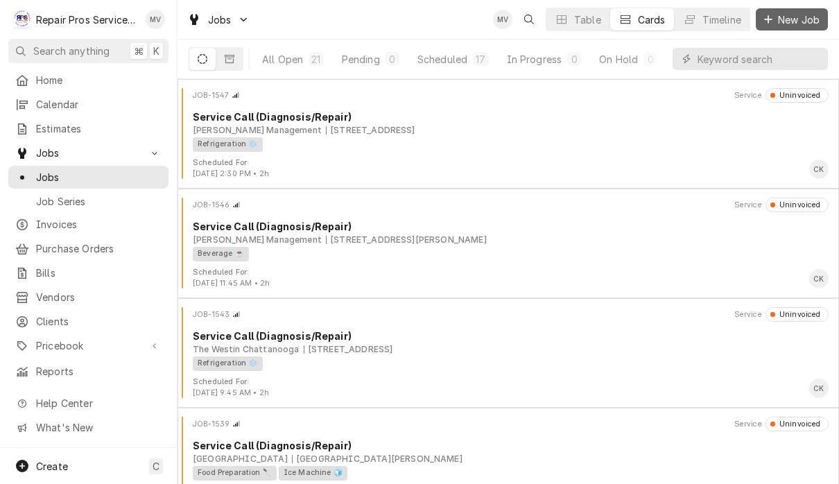
click at [798, 19] on span "New Job" at bounding box center [798, 19] width 47 height 15
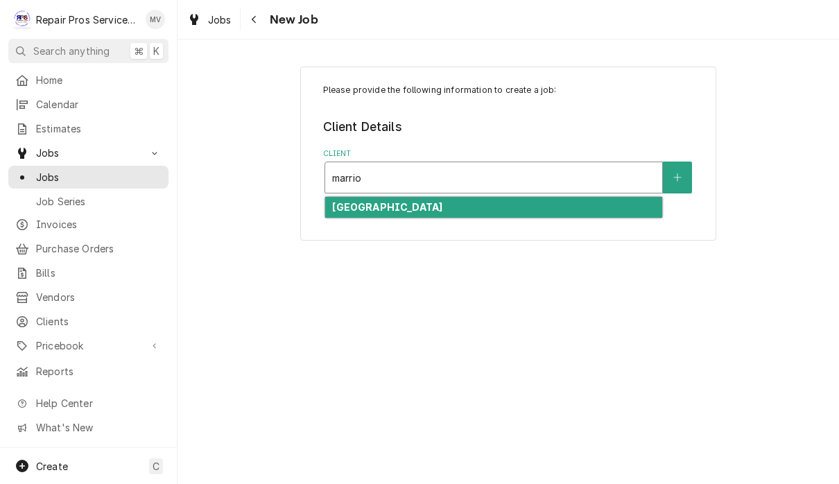
click at [539, 216] on div "[GEOGRAPHIC_DATA]" at bounding box center [493, 208] width 337 height 22
type input "marrio"
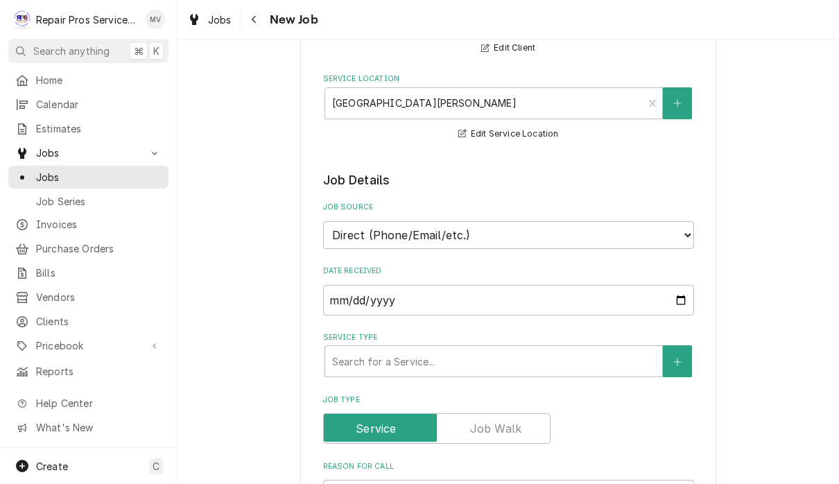
scroll to position [216, 0]
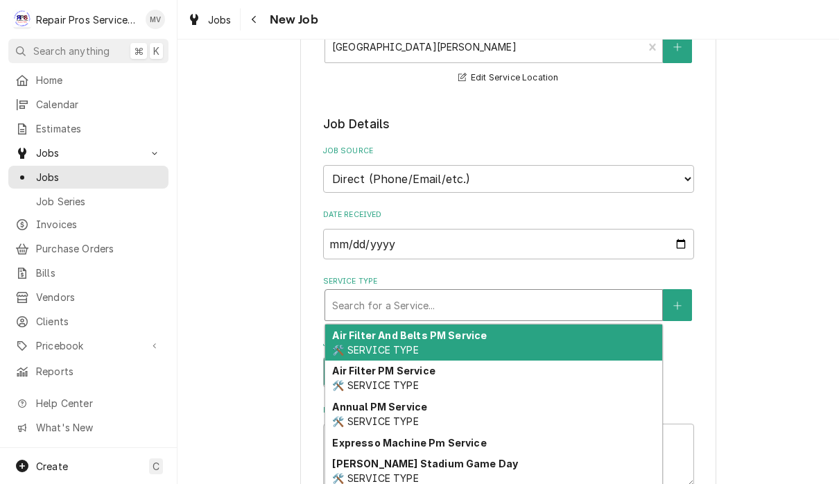
type textarea "x"
type input "d"
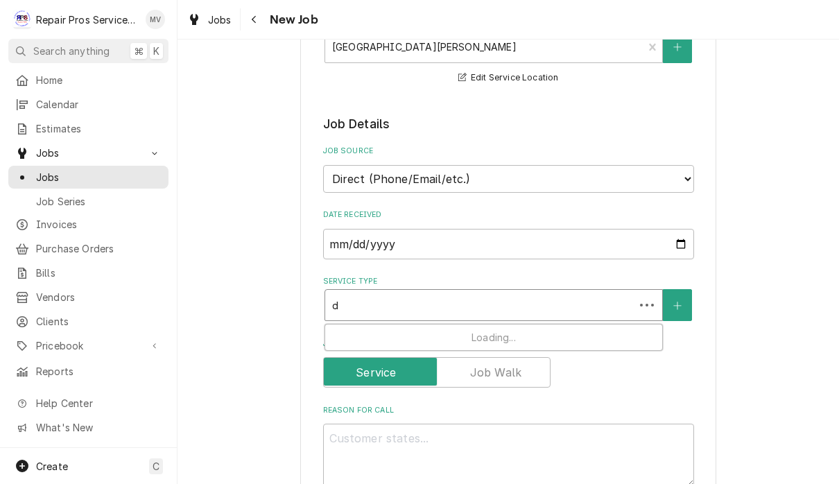
type textarea "x"
type input "di"
type textarea "x"
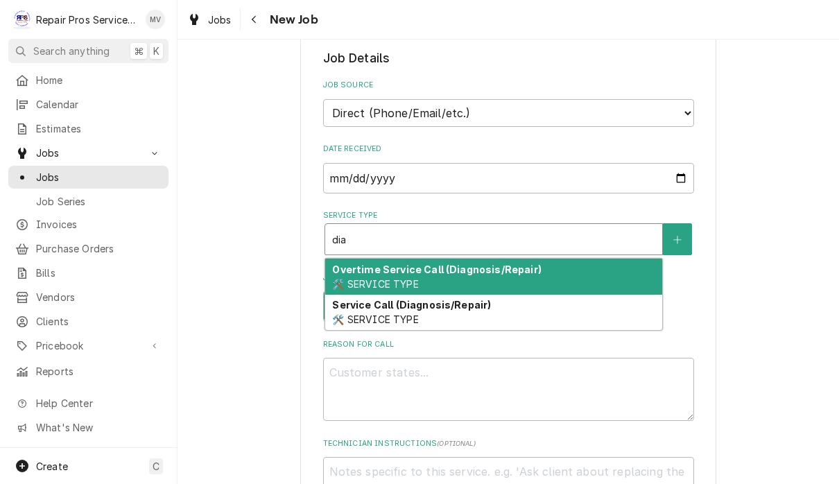
scroll to position [326, 0]
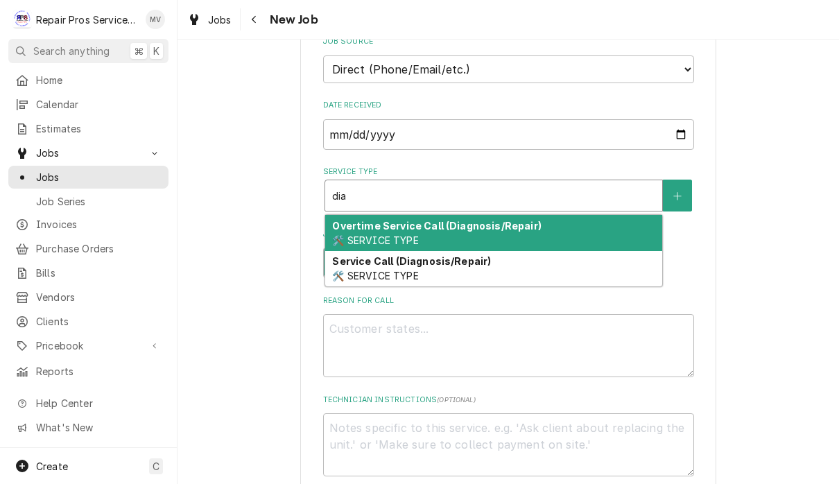
click at [528, 273] on div "Service Call (Diagnosis/Repair) 🛠️ SERVICE TYPE" at bounding box center [493, 269] width 337 height 36
type input "dia"
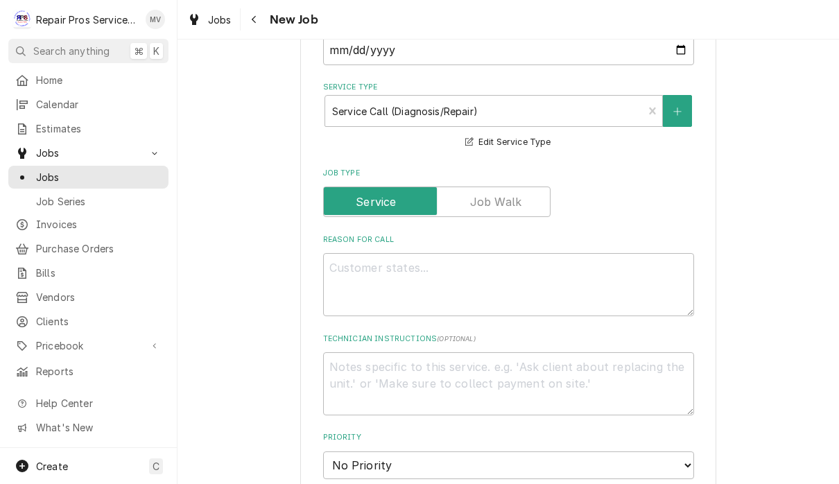
scroll to position [411, 0]
click at [497, 301] on textarea "Reason For Call" at bounding box center [508, 283] width 371 height 63
type textarea "x"
type textarea "B"
type textarea "x"
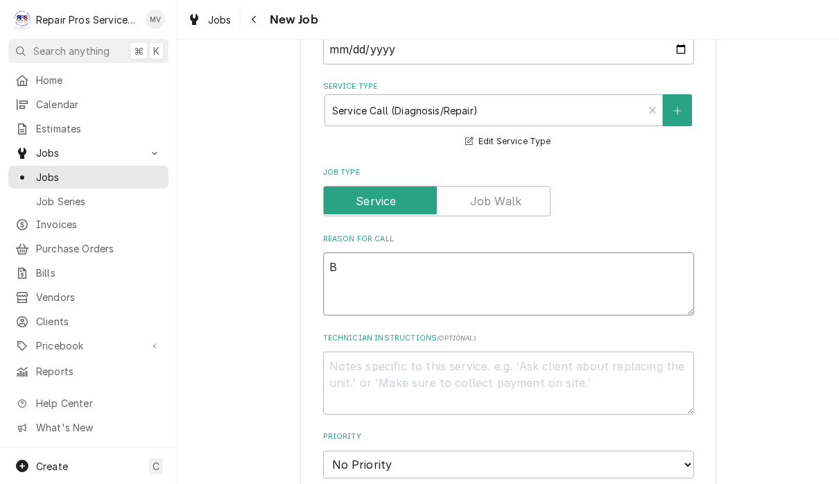
type textarea "Be"
type textarea "x"
type textarea "Bee"
type textarea "x"
type textarea "Beer"
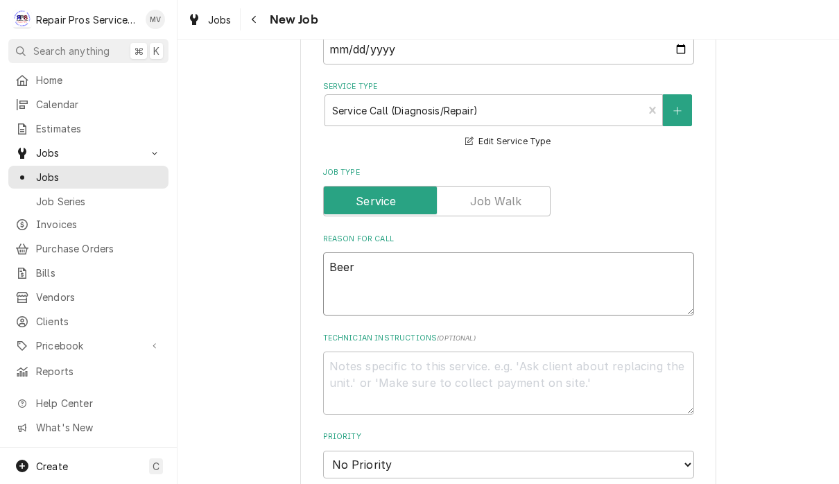
type textarea "x"
type textarea "Beer"
type textarea "x"
type textarea "Beer co"
type textarea "x"
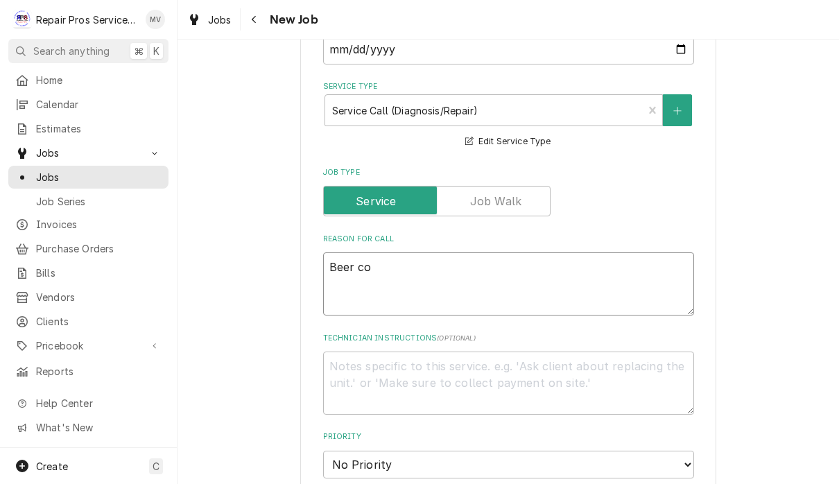
type textarea "Beer coo"
type textarea "x"
type textarea "Beer cool"
type textarea "x"
type textarea "Beer coole"
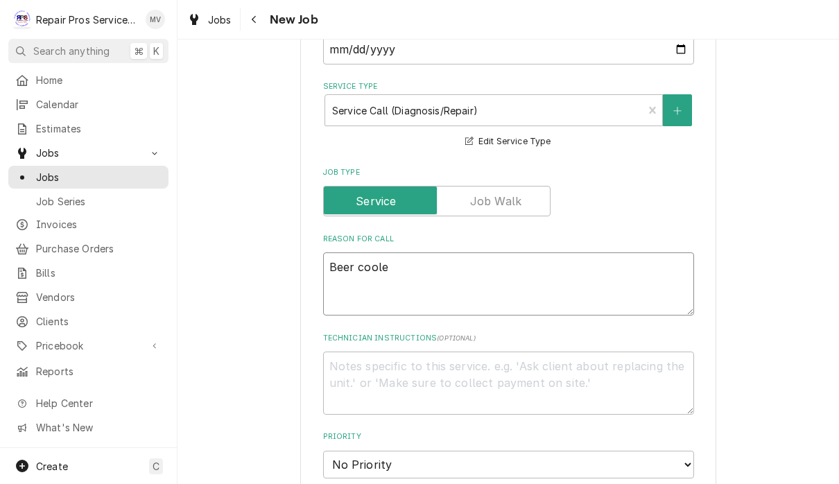
type textarea "x"
type textarea "Beer cooler"
type textarea "x"
type textarea "Beer cooler"
type textarea "x"
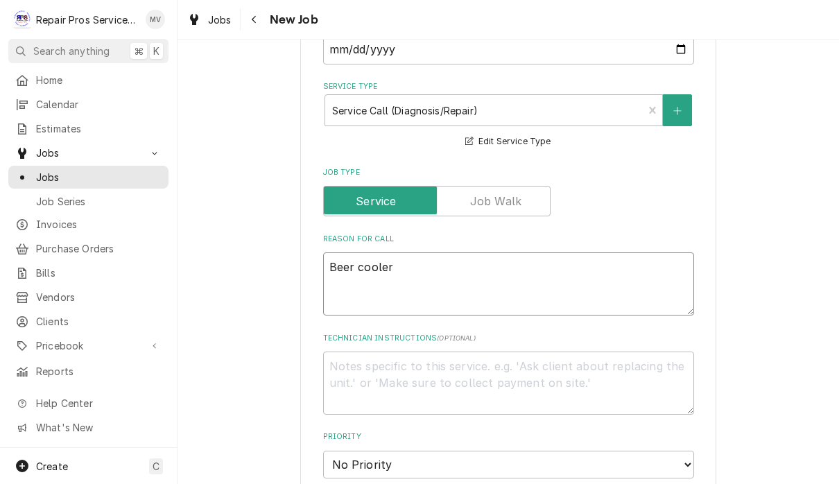
type textarea "Beer cooler n"
type textarea "x"
type textarea "Beer cooler no"
type textarea "x"
type textarea "Beer cooler not"
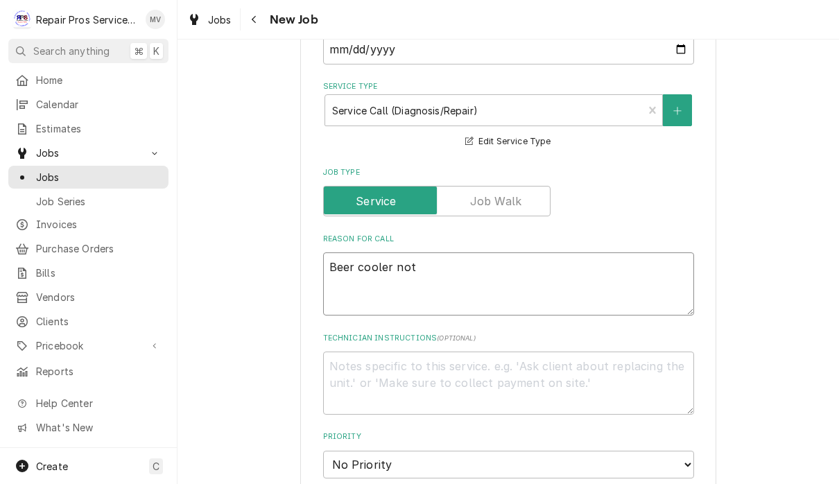
type textarea "x"
type textarea "Beer cooler not"
type textarea "x"
type textarea "Beer cooler not t"
type textarea "x"
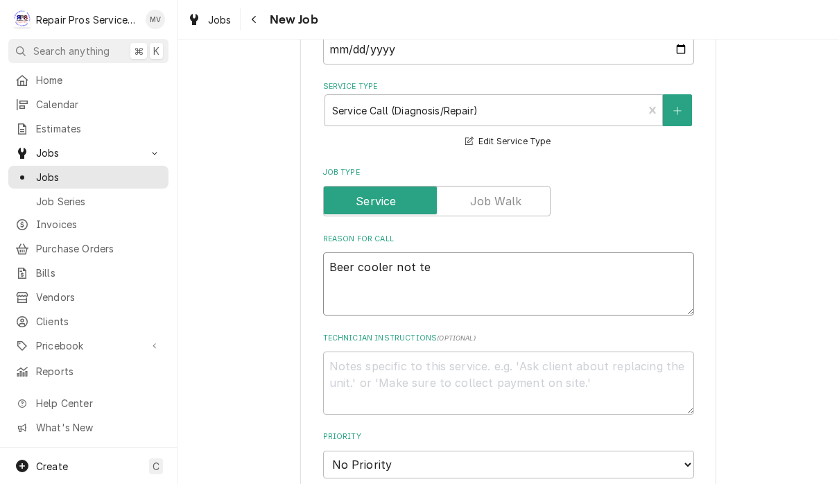
type textarea "Beer cooler not tem"
type textarea "x"
type textarea "Beer cooler not temp"
type textarea "x"
type textarea "Beer cooler not tempi"
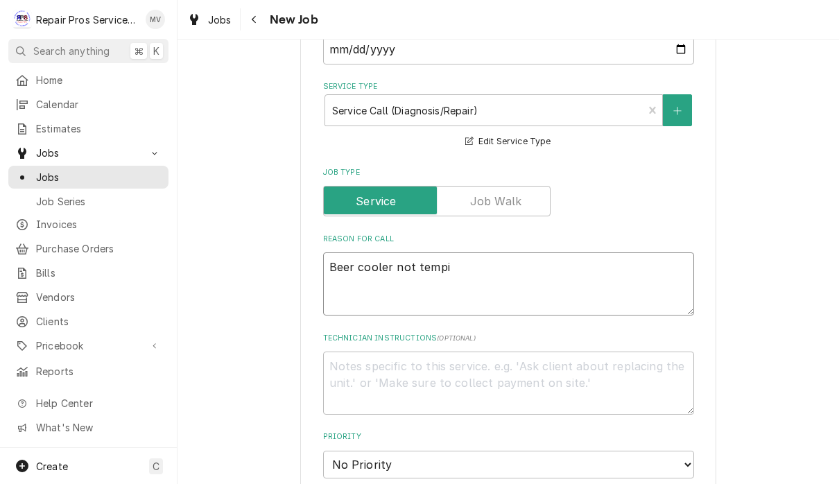
type textarea "x"
type textarea "Beer cooler not tempin"
type textarea "x"
type textarea "Beer cooler not temping"
type textarea "x"
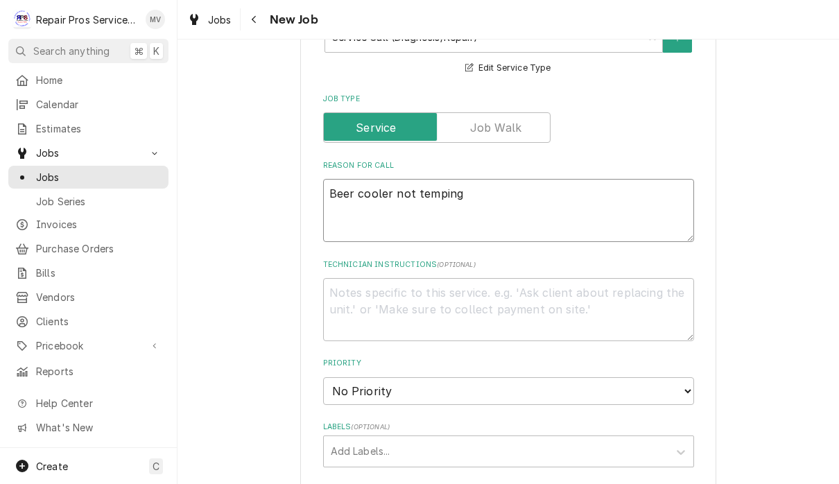
scroll to position [614, 0]
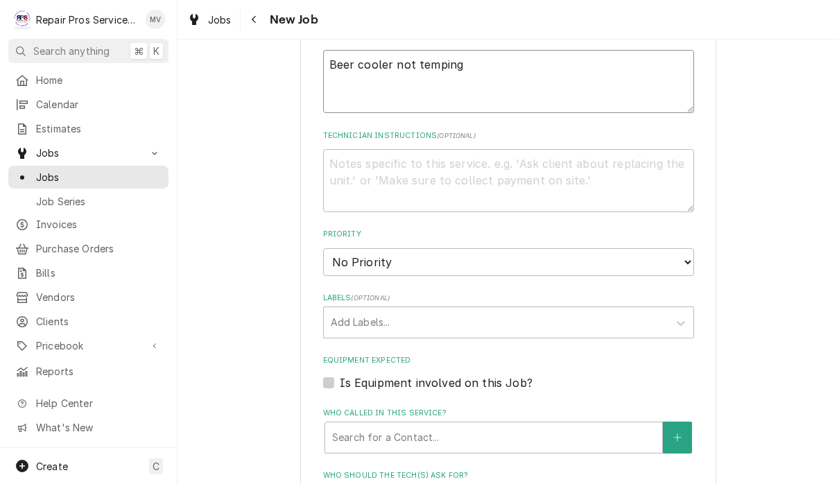
type textarea "Beer cooler not temping"
click at [557, 248] on select "No Priority Urgent High Medium Low" at bounding box center [508, 262] width 371 height 28
select select "3"
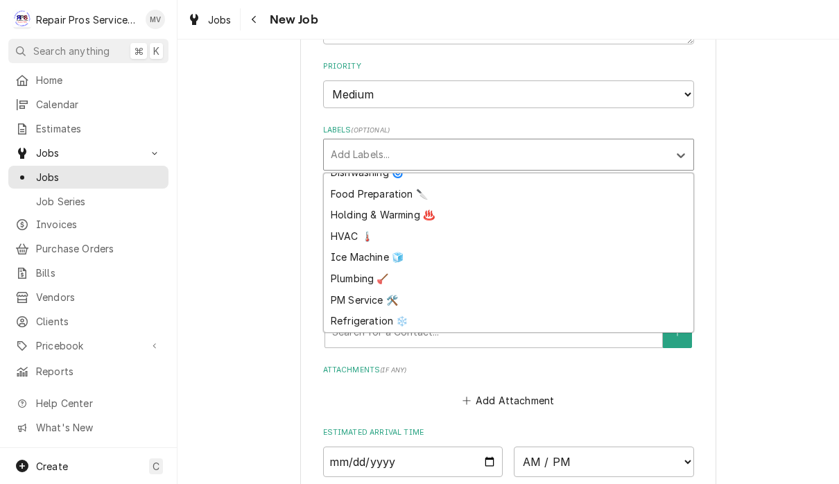
scroll to position [76, 0]
click at [385, 311] on div "Refrigeration ❄️" at bounding box center [509, 322] width 370 height 22
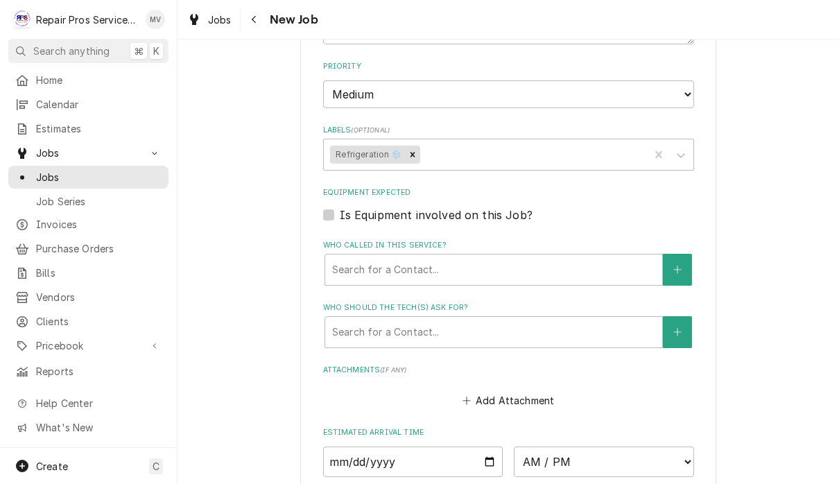
type textarea "x"
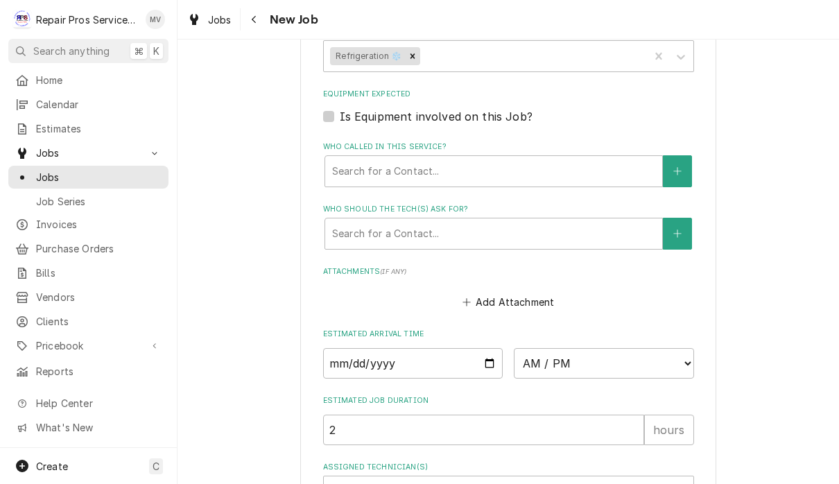
scroll to position [887, 0]
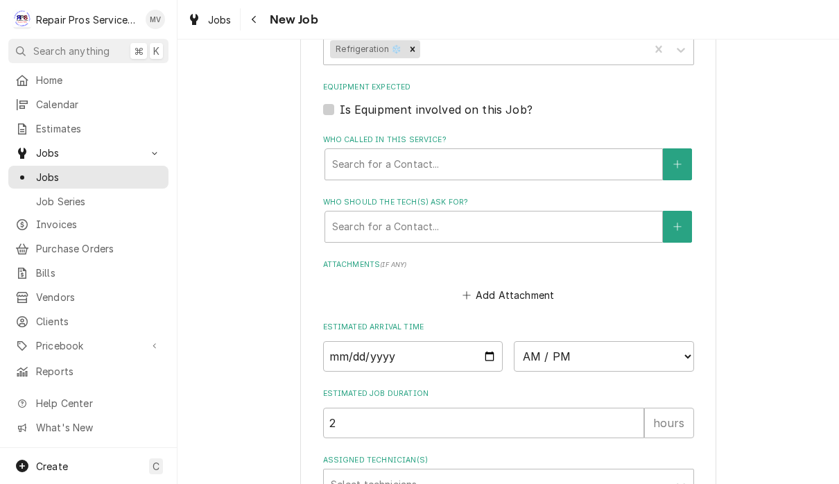
click at [410, 341] on input "Date" at bounding box center [413, 356] width 180 height 31
type input "2025-09-09"
type textarea "x"
type input "2025-09-10"
type textarea "x"
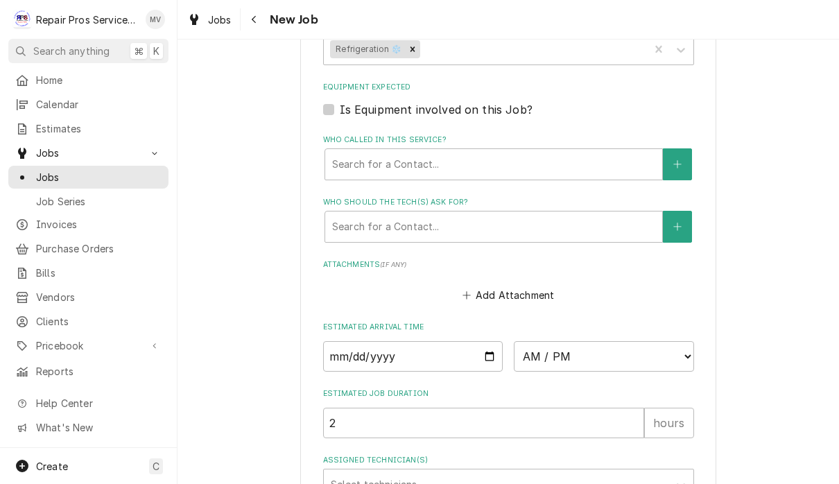
click at [551, 341] on select "AM / PM 6:00 AM 6:15 AM 6:30 AM 6:45 AM 7:00 AM 7:15 AM 7:30 AM 7:45 AM 8:00 AM…" at bounding box center [604, 356] width 180 height 31
select select "08:30:00"
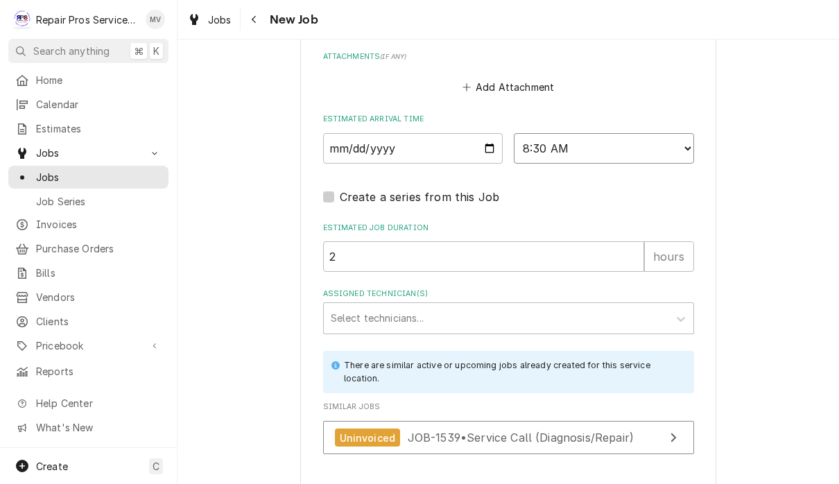
scroll to position [1096, 0]
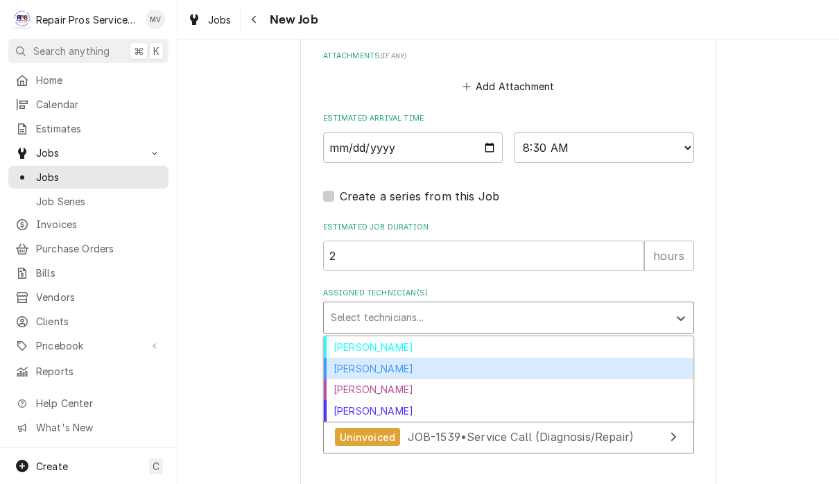
click at [405, 358] on div "[PERSON_NAME]" at bounding box center [509, 369] width 370 height 22
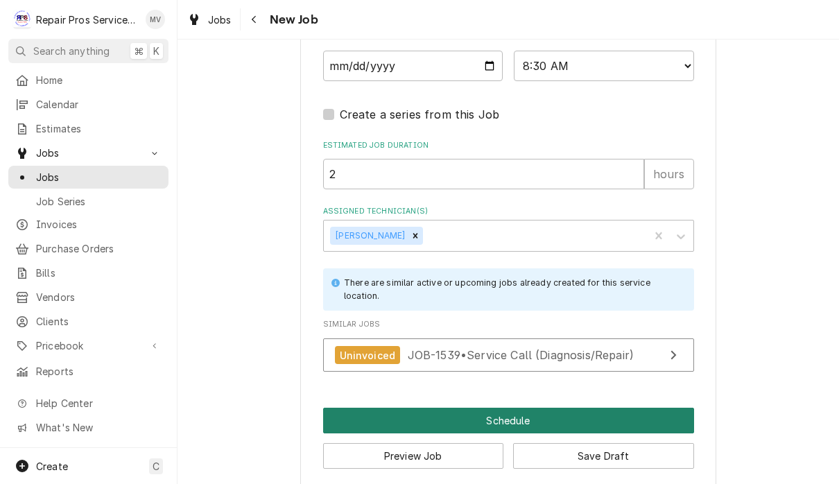
click at [547, 409] on button "Schedule" at bounding box center [508, 421] width 371 height 26
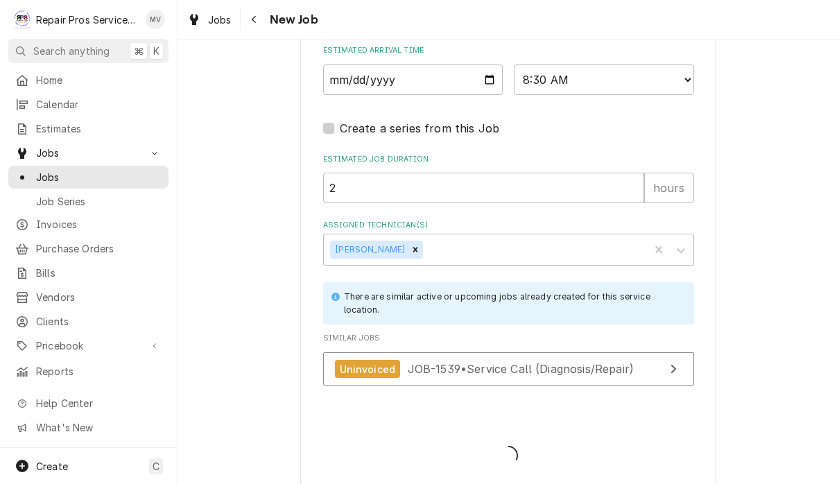
type textarea "x"
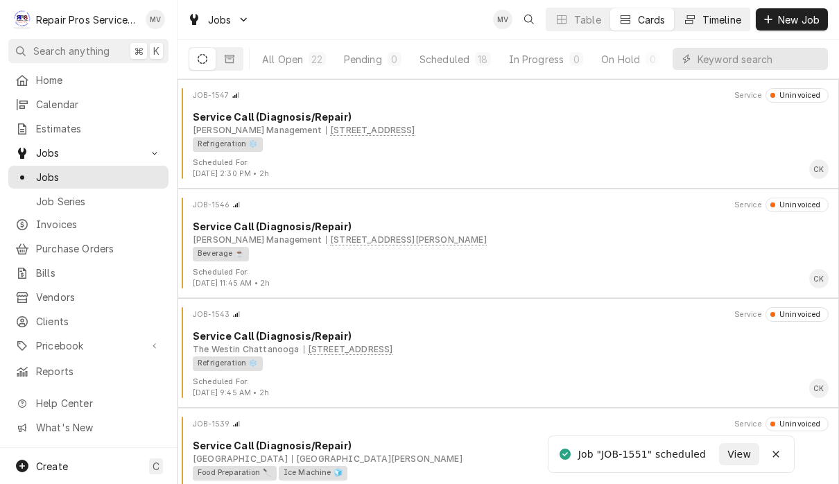
click at [720, 26] on div "Timeline" at bounding box center [722, 19] width 39 height 15
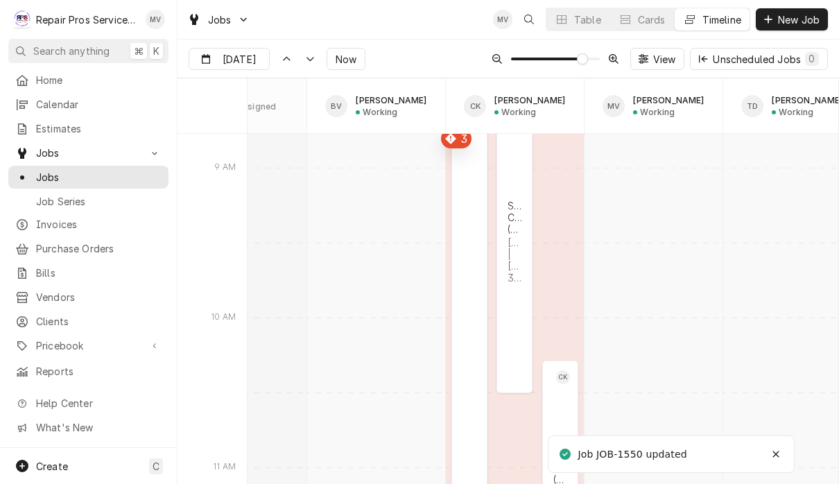
scroll to position [7643, 0]
click at [646, 17] on div "Cards" at bounding box center [652, 19] width 28 height 15
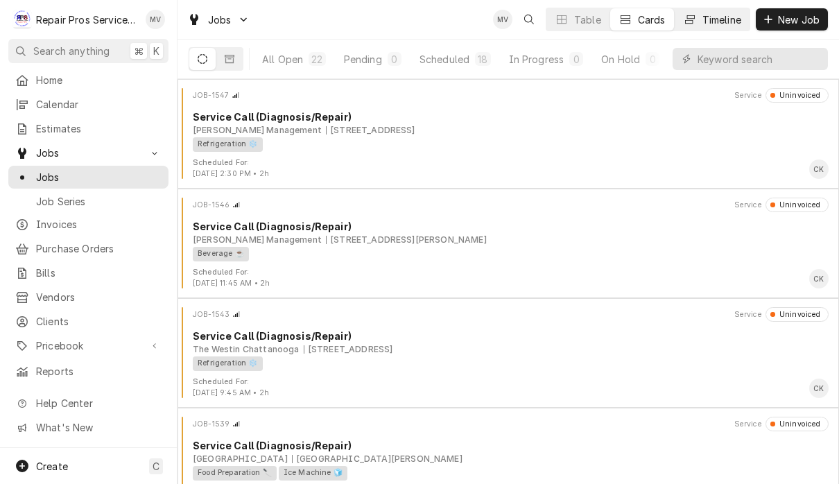
click at [714, 25] on div "Timeline" at bounding box center [722, 19] width 39 height 15
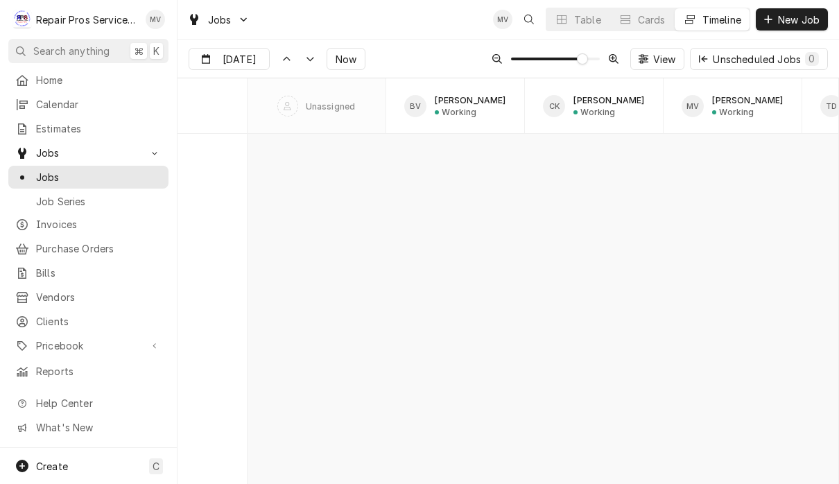
scroll to position [7493, 0]
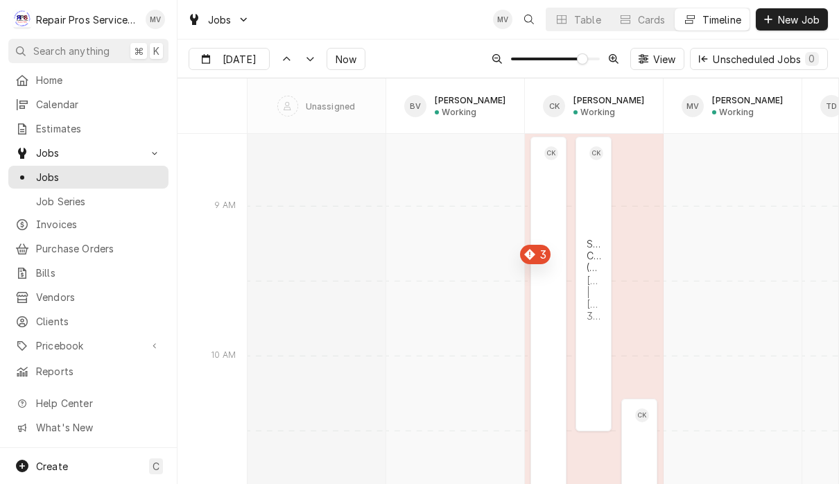
click at [714, 22] on div "Timeline" at bounding box center [722, 19] width 39 height 15
click at [644, 22] on div "Cards" at bounding box center [652, 19] width 28 height 15
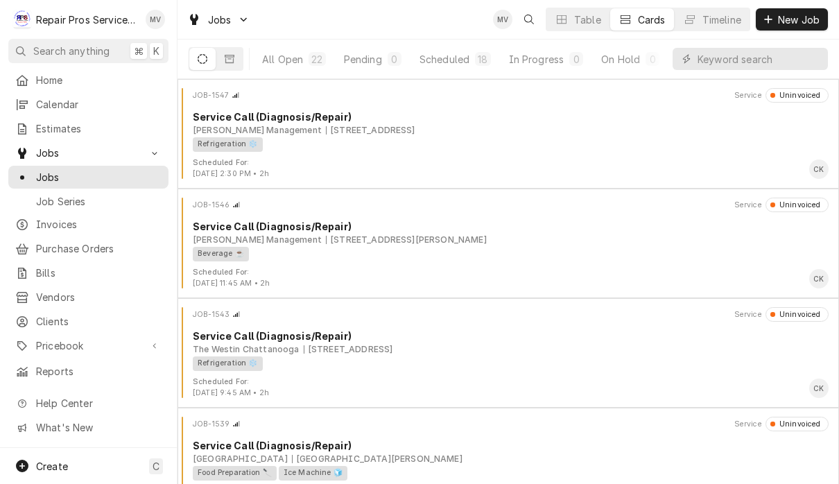
click at [742, 67] on input "Dynamic Content Wrapper" at bounding box center [759, 59] width 123 height 22
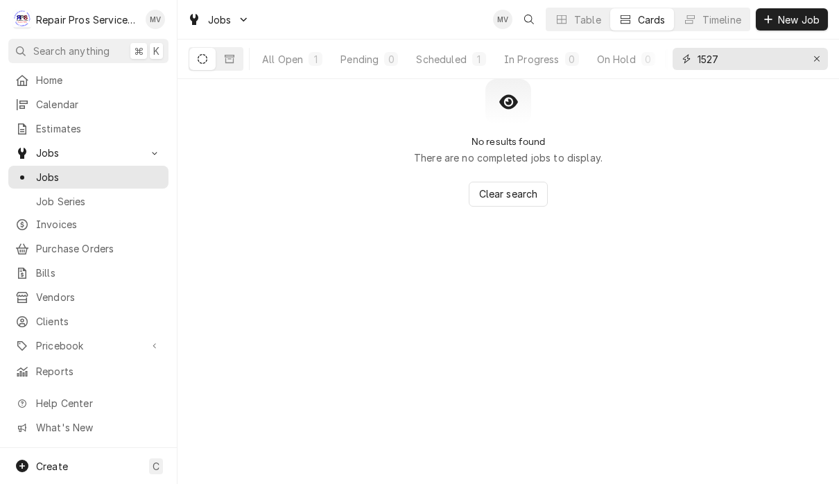
type input "1527"
click at [203, 69] on button "Dynamic Content Wrapper" at bounding box center [202, 59] width 26 height 22
click at [282, 64] on div "All Open" at bounding box center [282, 59] width 41 height 15
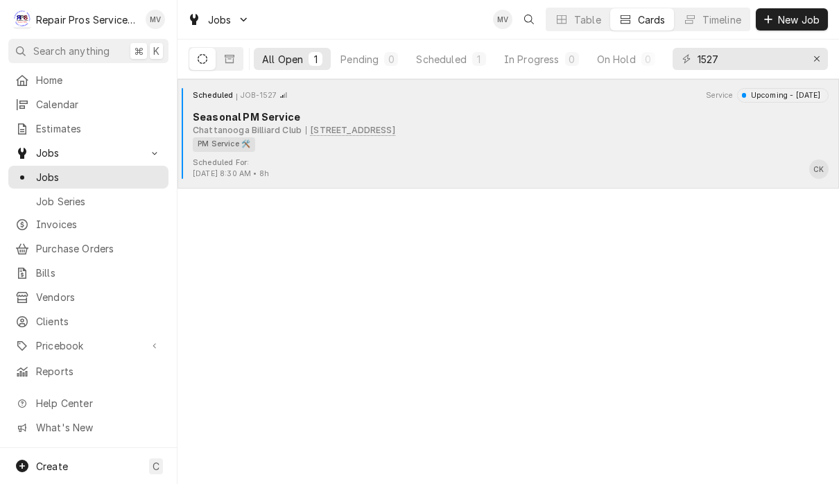
click at [646, 137] on div "PM Service 🛠️" at bounding box center [506, 144] width 626 height 15
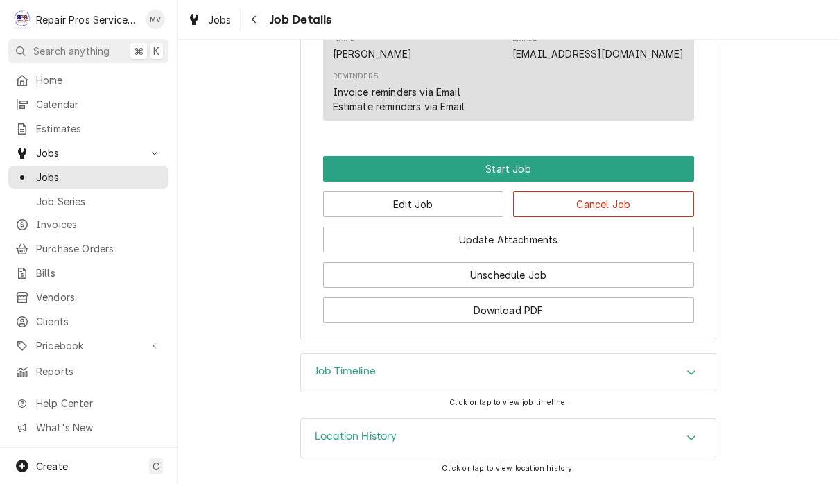
scroll to position [807, 0]
click at [470, 203] on button "Edit Job" at bounding box center [413, 204] width 181 height 26
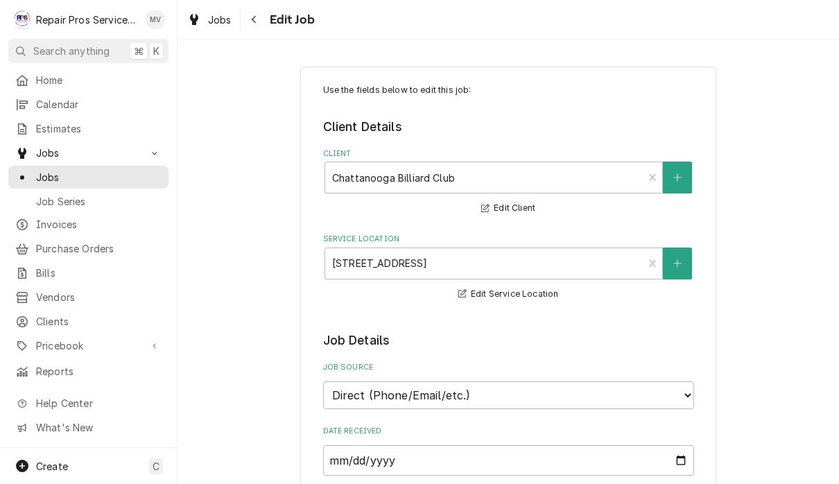
type textarea "x"
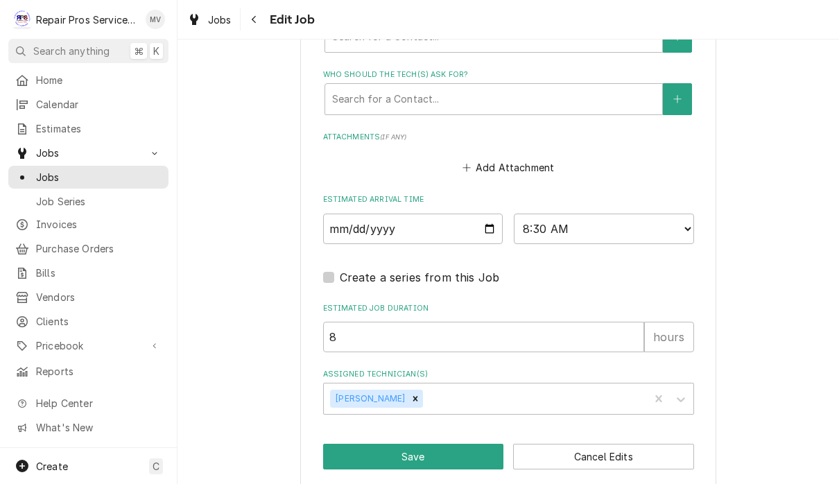
scroll to position [1014, 0]
click at [440, 218] on input "2025-09-10" at bounding box center [413, 229] width 180 height 31
type input "2025-09-11"
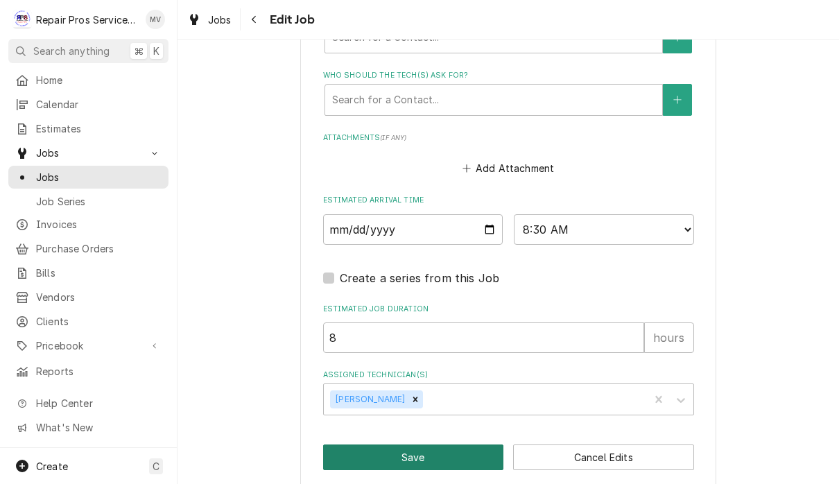
click at [447, 447] on button "Save" at bounding box center [413, 458] width 181 height 26
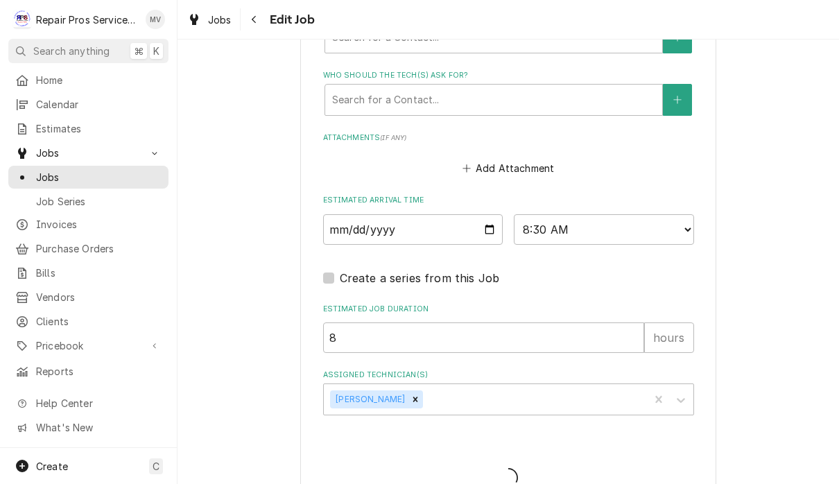
type textarea "x"
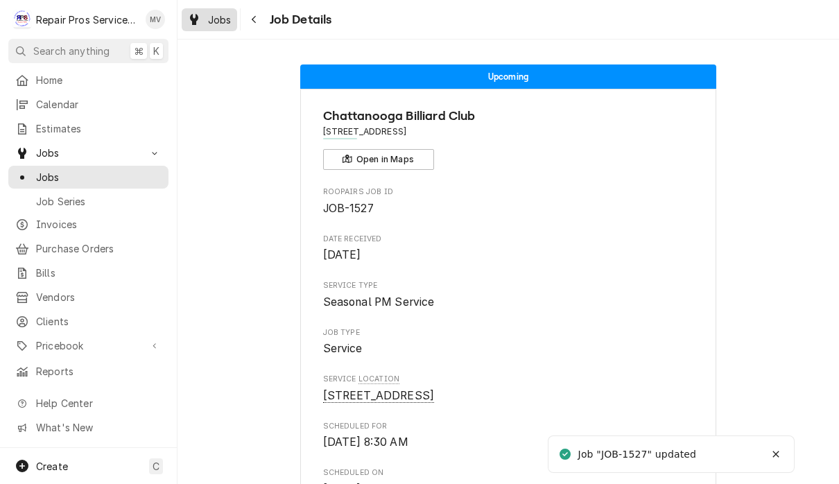
click at [225, 22] on span "Jobs" at bounding box center [220, 19] width 24 height 15
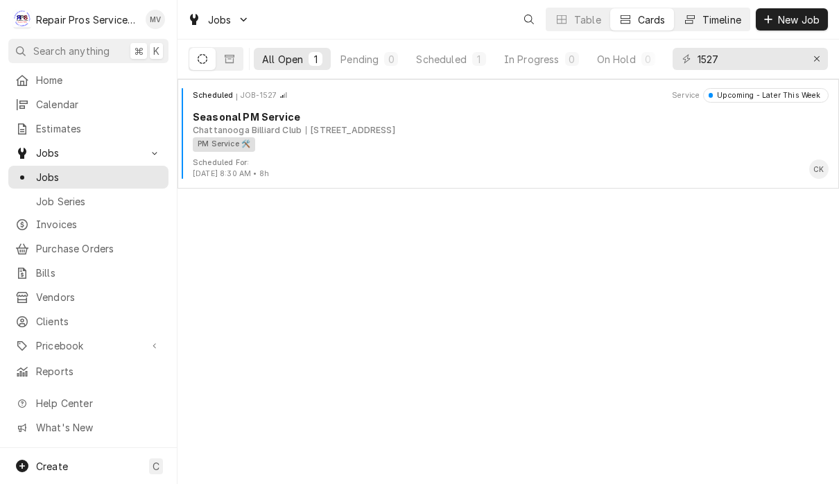
click at [705, 21] on div "Timeline" at bounding box center [722, 19] width 39 height 15
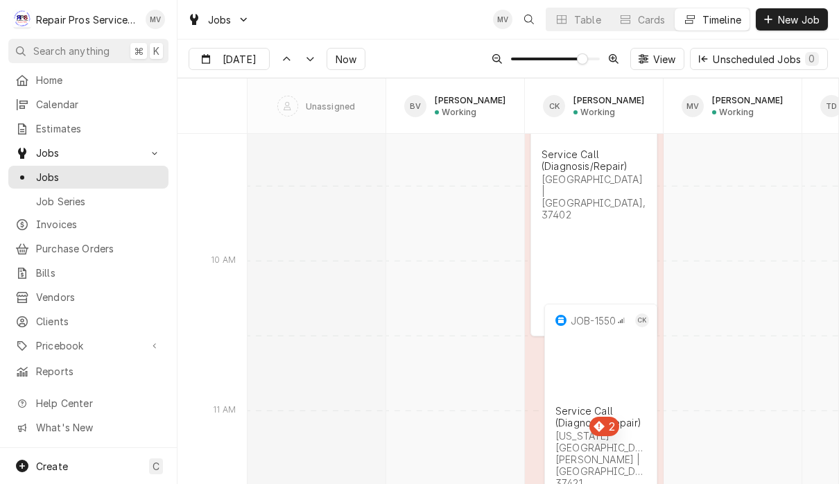
scroll to position [7624, 0]
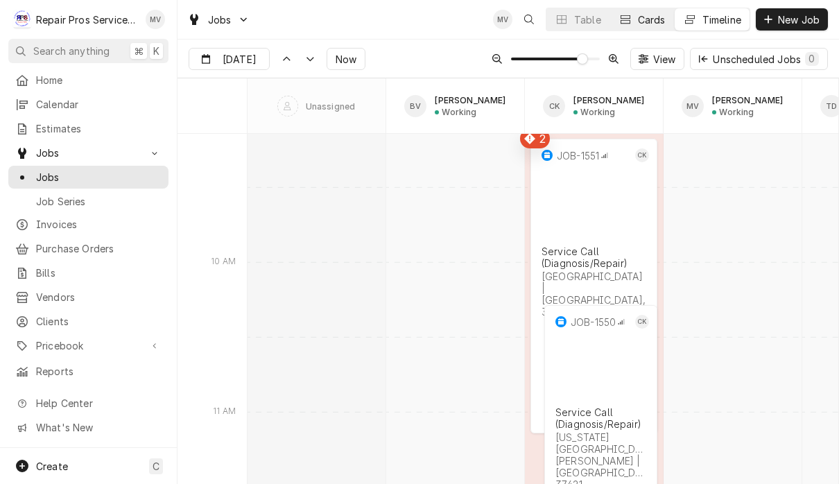
click at [644, 28] on button "Cards" at bounding box center [642, 19] width 64 height 22
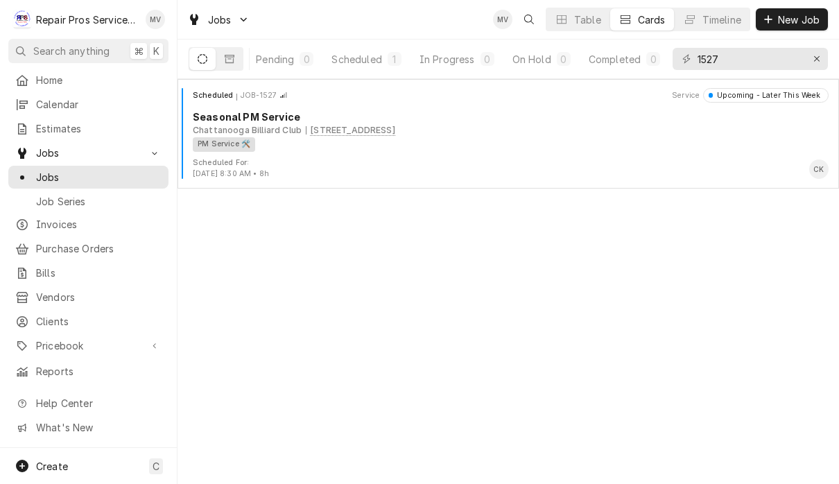
scroll to position [0, 85]
click at [612, 61] on div "Completed" at bounding box center [615, 59] width 52 height 15
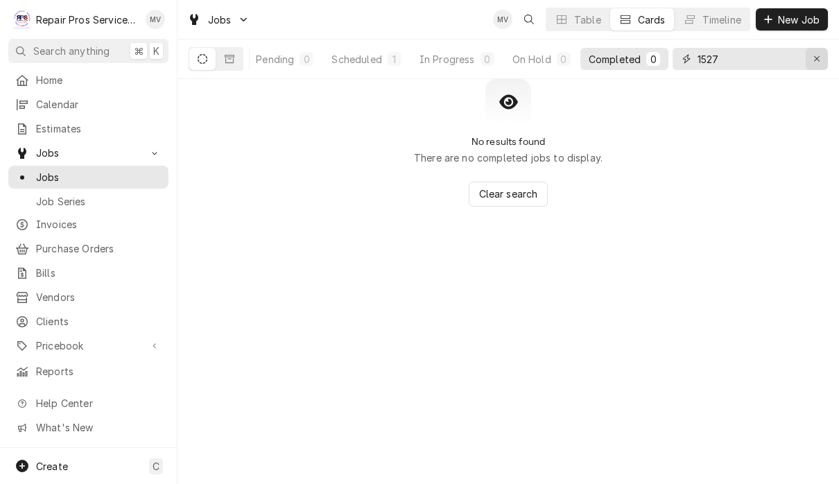
click at [812, 67] on button "Erase input" at bounding box center [817, 59] width 22 height 22
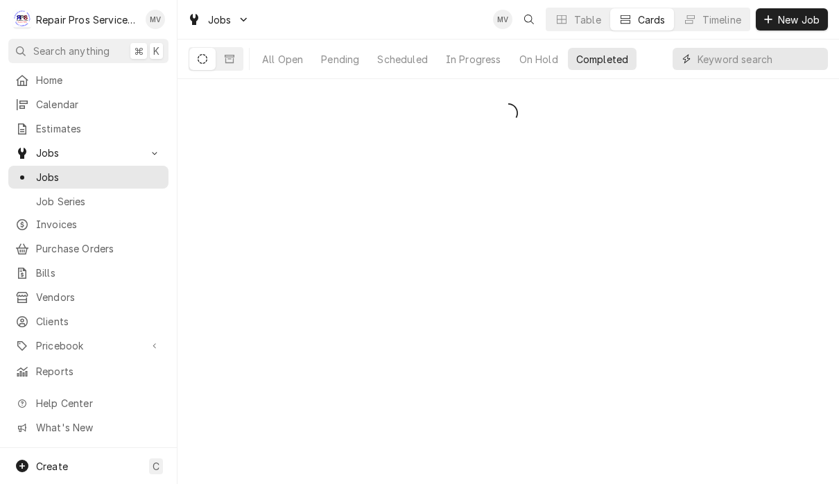
scroll to position [0, 0]
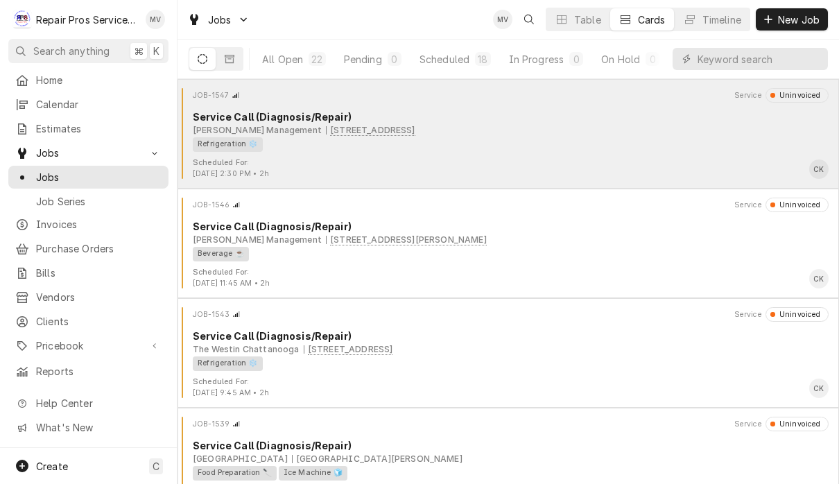
click at [515, 148] on div "Refrigeration ❄️" at bounding box center [506, 144] width 626 height 15
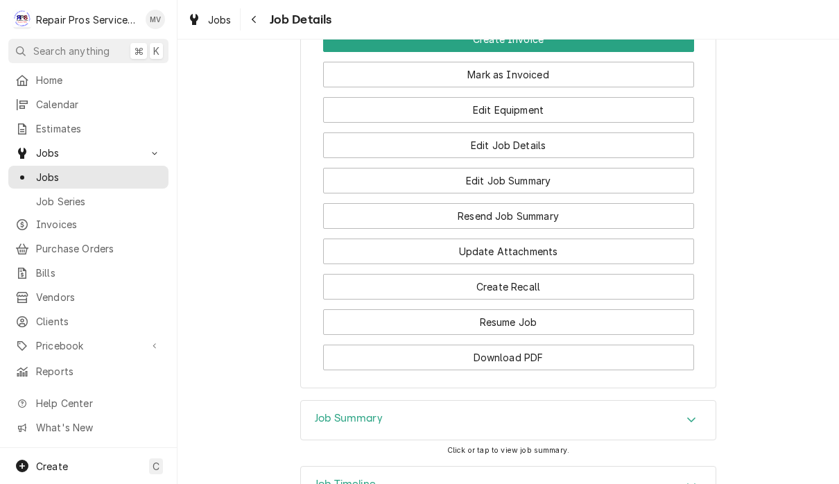
scroll to position [1090, 0]
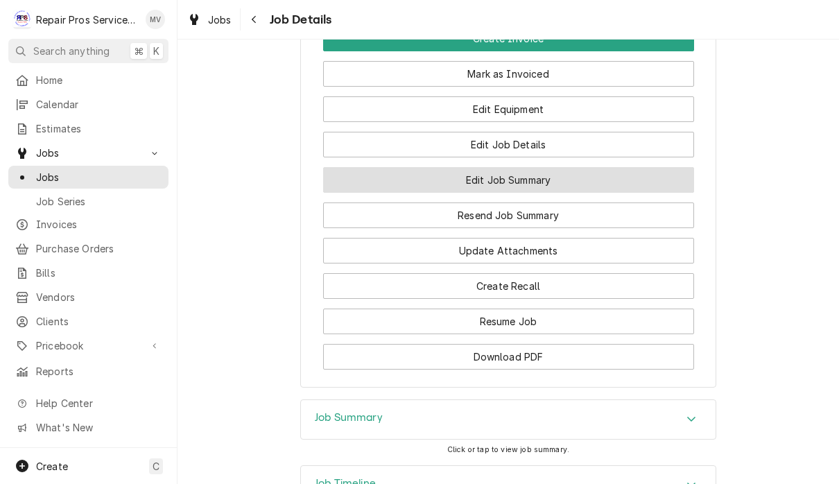
click at [560, 193] on button "Edit Job Summary" at bounding box center [508, 180] width 371 height 26
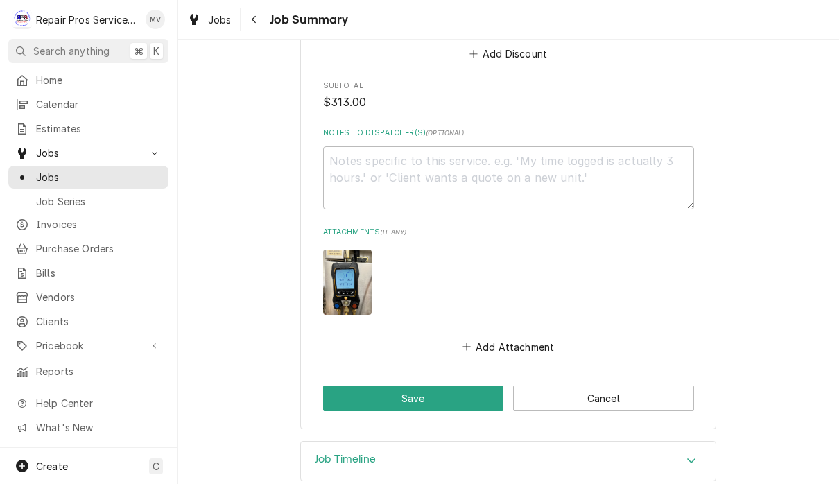
scroll to position [1531, 0]
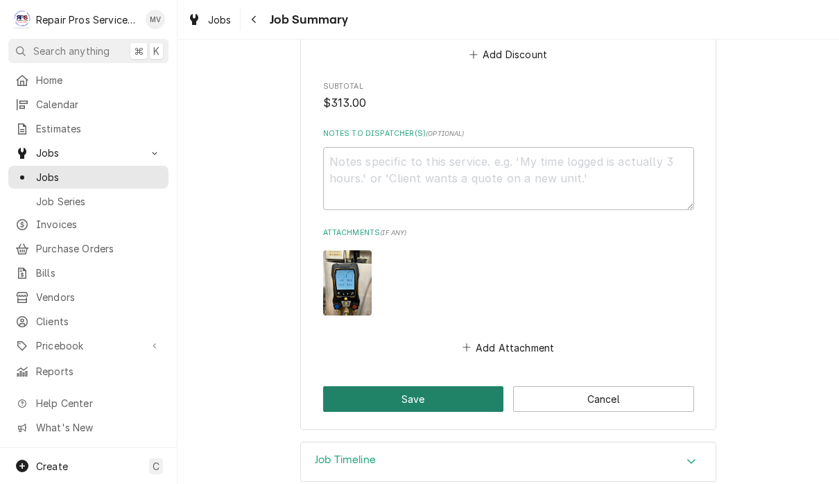
click at [452, 386] on button "Save" at bounding box center [413, 399] width 181 height 26
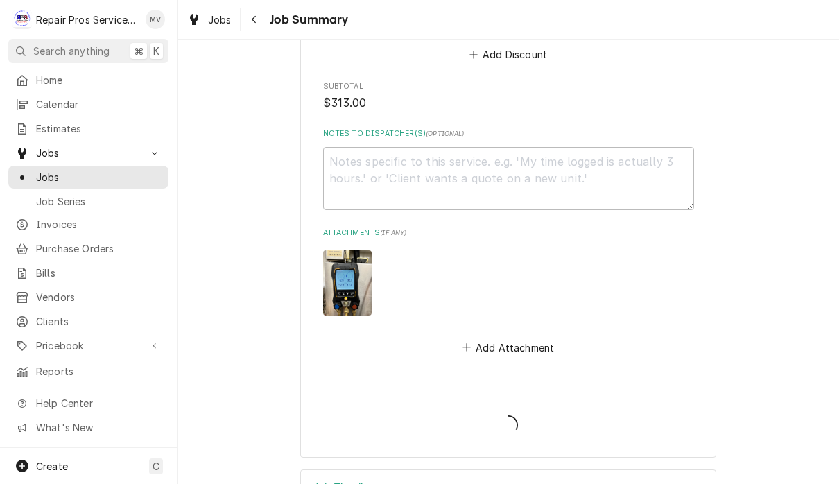
type textarea "x"
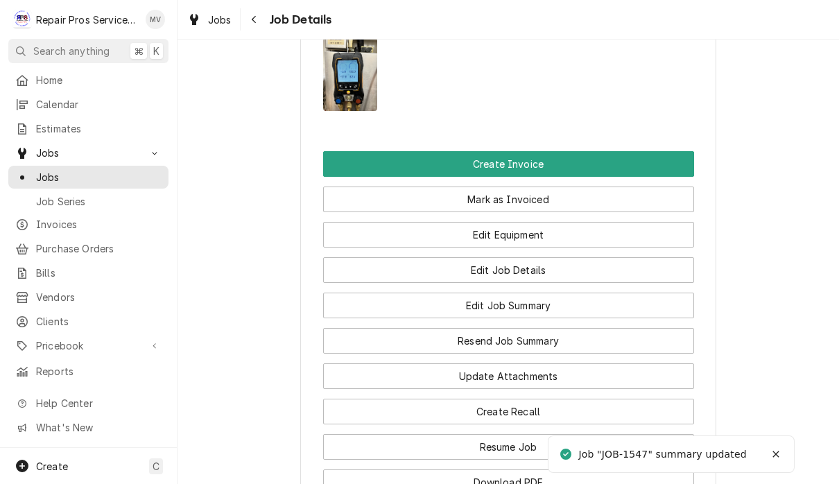
scroll to position [936, 0]
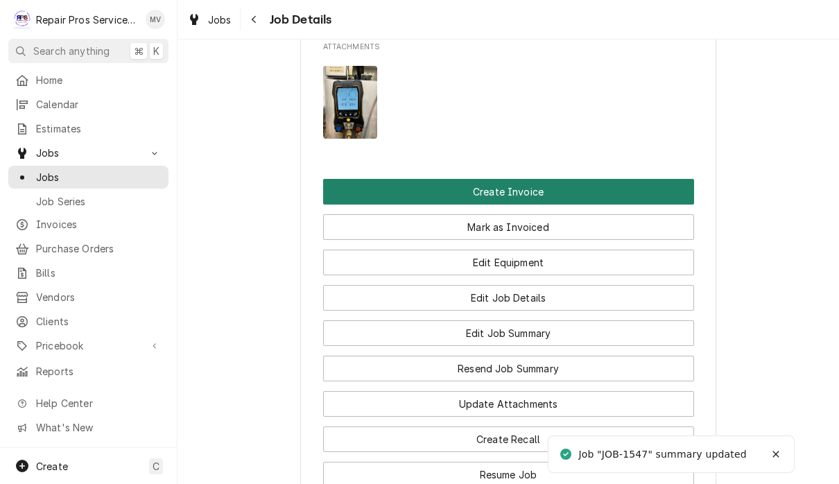
click at [524, 205] on button "Create Invoice" at bounding box center [508, 192] width 371 height 26
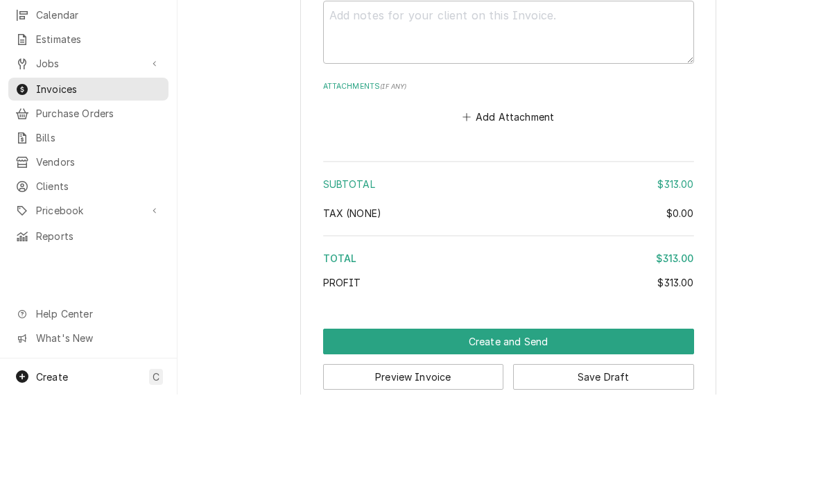
scroll to position [1, 0]
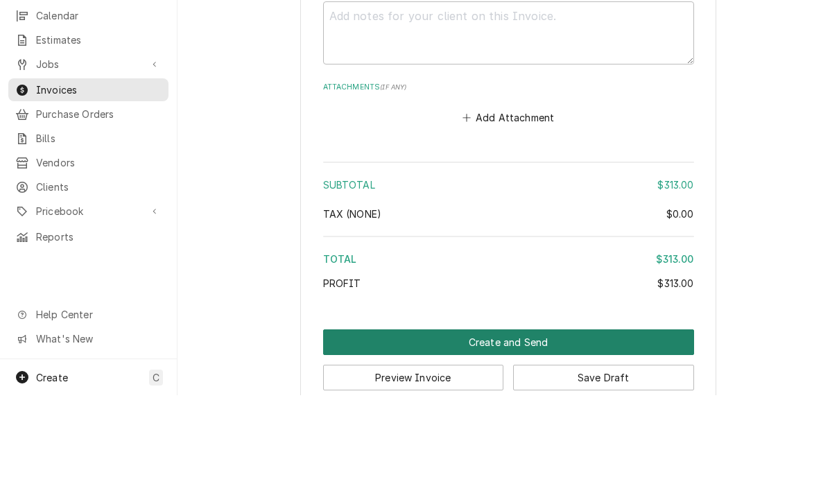
click at [542, 418] on button "Create and Send" at bounding box center [508, 431] width 371 height 26
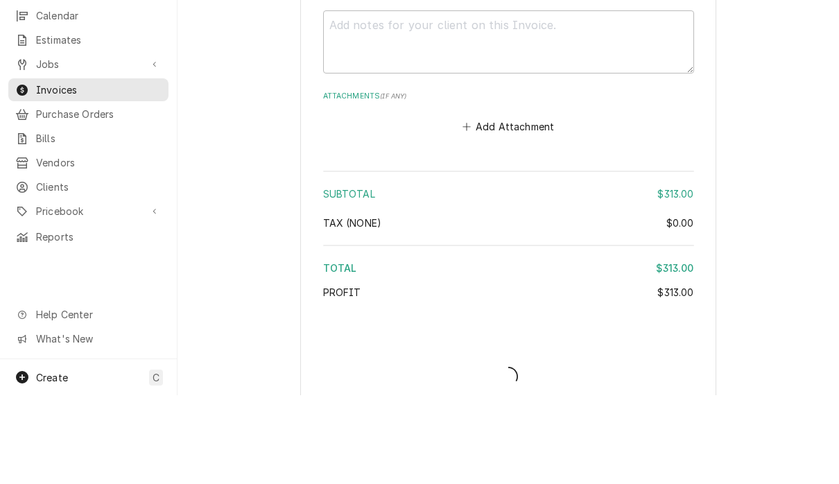
type textarea "x"
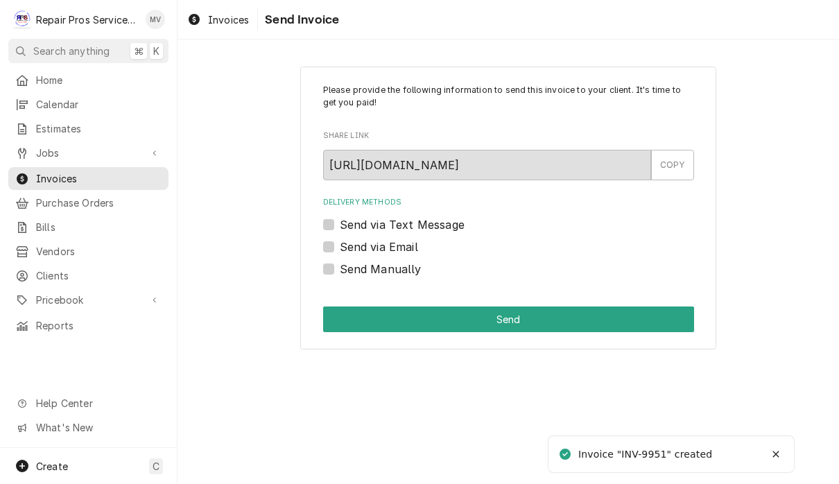
click at [394, 273] on label "Send Manually" at bounding box center [381, 269] width 82 height 17
click at [394, 273] on input "Send Manually" at bounding box center [525, 276] width 371 height 31
checkbox input "true"
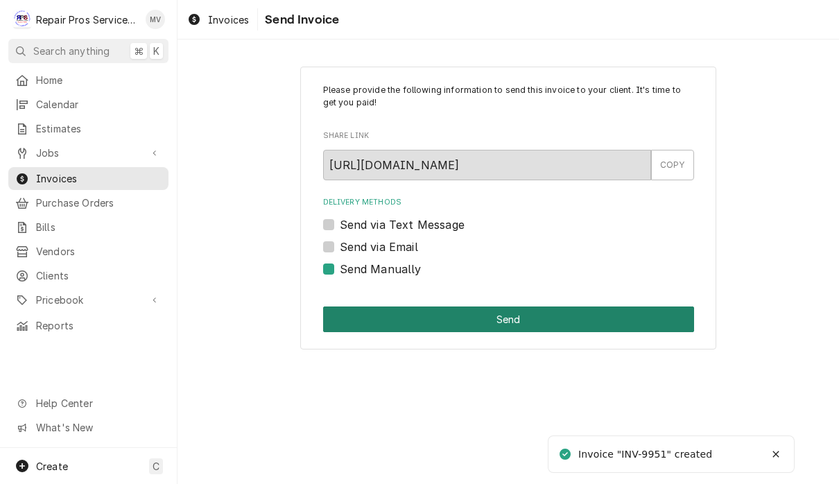
click at [560, 320] on button "Send" at bounding box center [508, 320] width 371 height 26
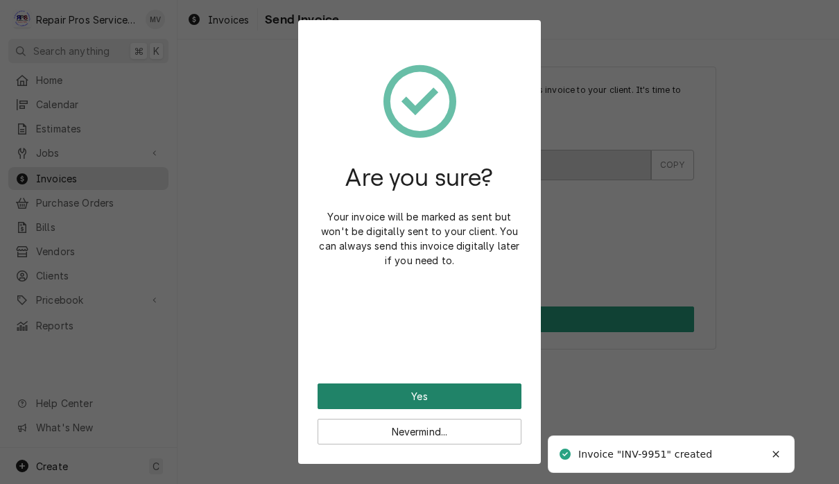
click at [488, 398] on button "Yes" at bounding box center [420, 397] width 204 height 26
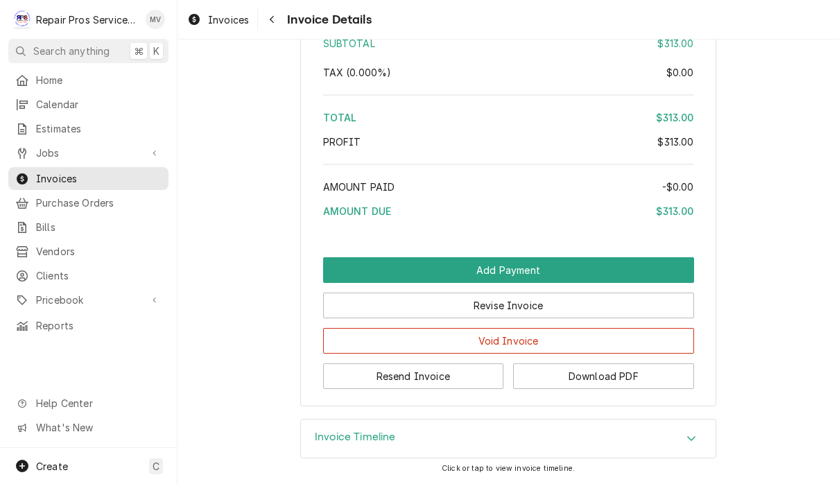
scroll to position [2285, 0]
click at [450, 384] on button "Resend Invoice" at bounding box center [413, 376] width 181 height 26
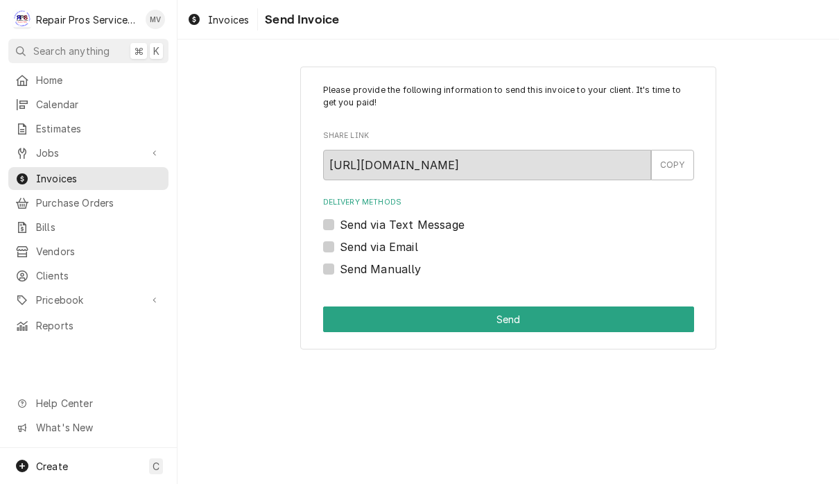
click at [404, 243] on label "Send via Email" at bounding box center [379, 247] width 78 height 17
click at [404, 243] on input "Send via Email" at bounding box center [525, 254] width 371 height 31
checkbox input "true"
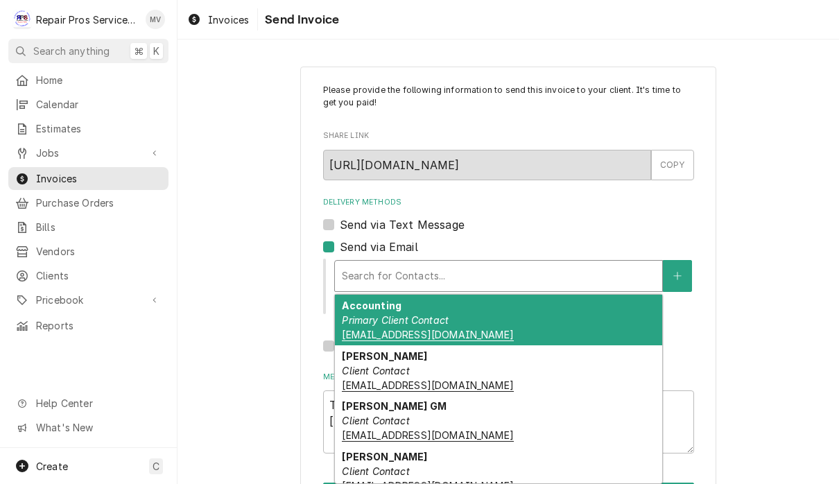
click at [551, 325] on div "Accounting Primary Client Contact [EMAIL_ADDRESS][DOMAIN_NAME]" at bounding box center [498, 320] width 327 height 51
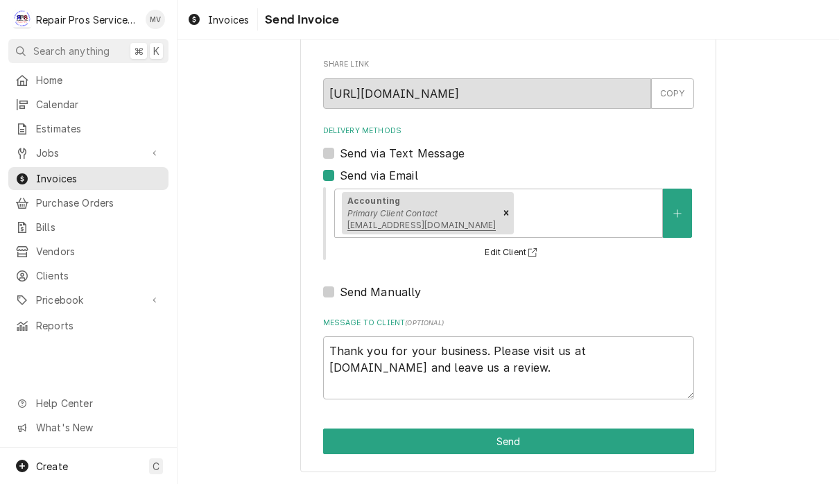
scroll to position [69, 0]
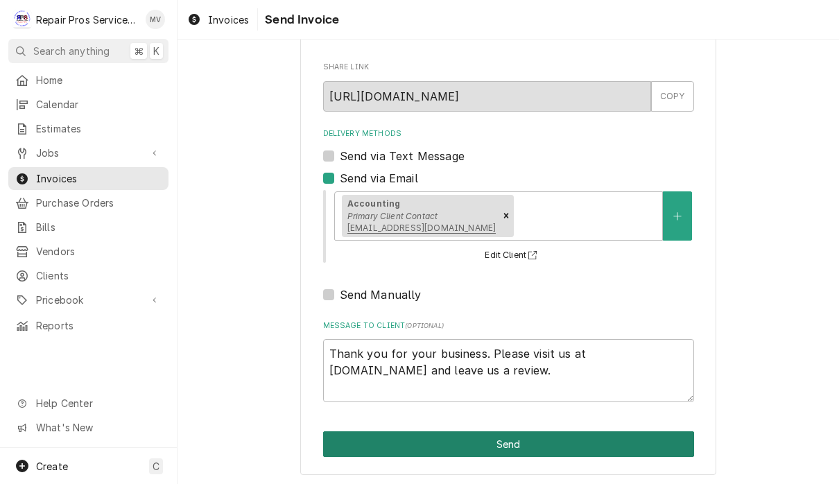
click at [519, 448] on button "Send" at bounding box center [508, 444] width 371 height 26
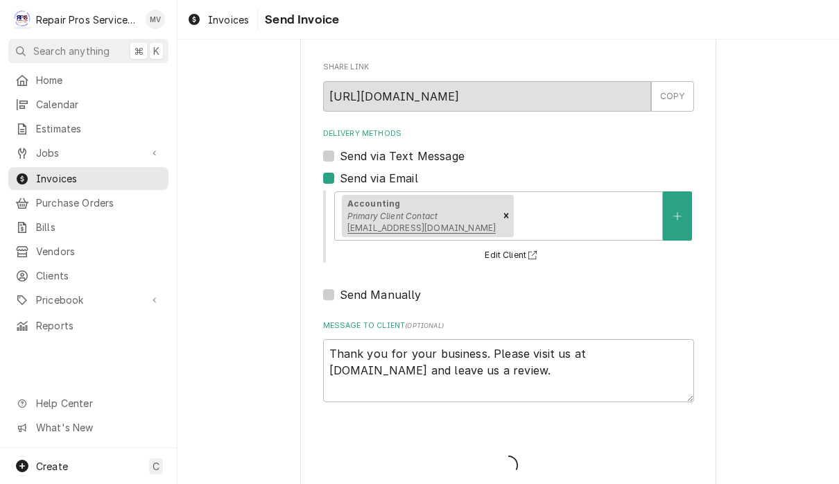
type textarea "x"
